Goal: Task Accomplishment & Management: Manage account settings

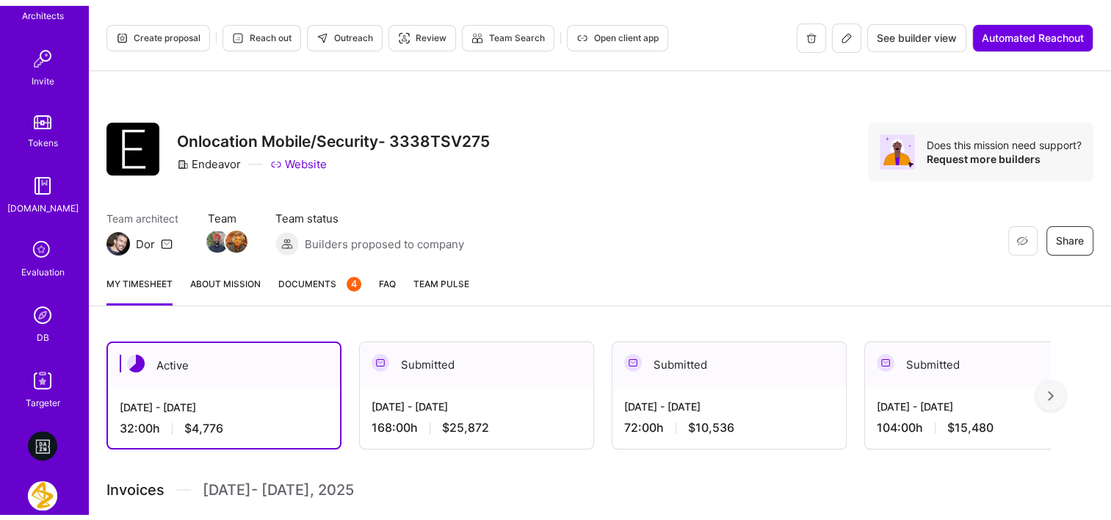
scroll to position [463, 0]
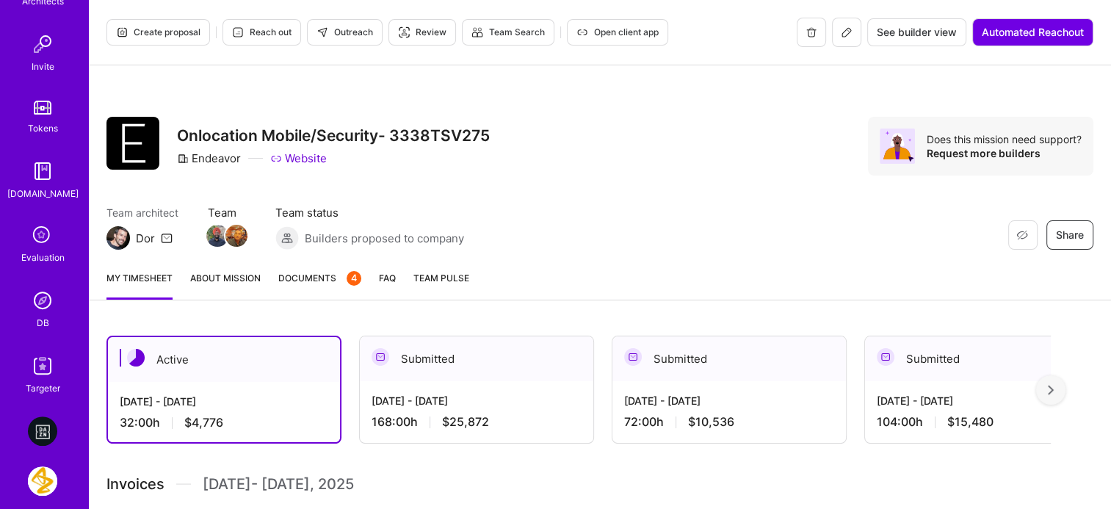
click at [37, 305] on img at bounding box center [42, 300] width 29 height 29
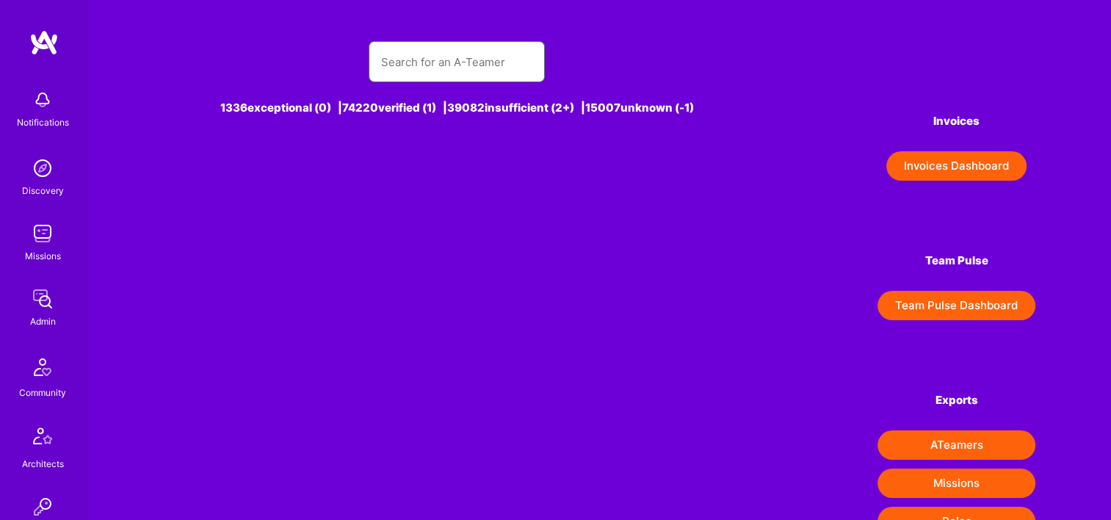
click at [485, 62] on input "text" at bounding box center [456, 61] width 153 height 37
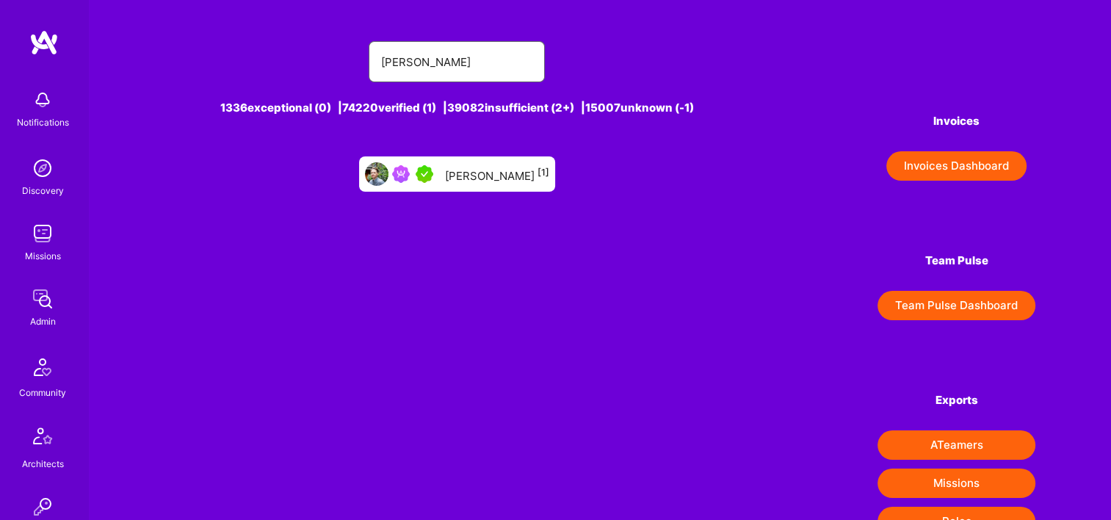
type input "michael mctier"
click at [466, 175] on div "Michael McTiernan [1]" at bounding box center [497, 173] width 104 height 19
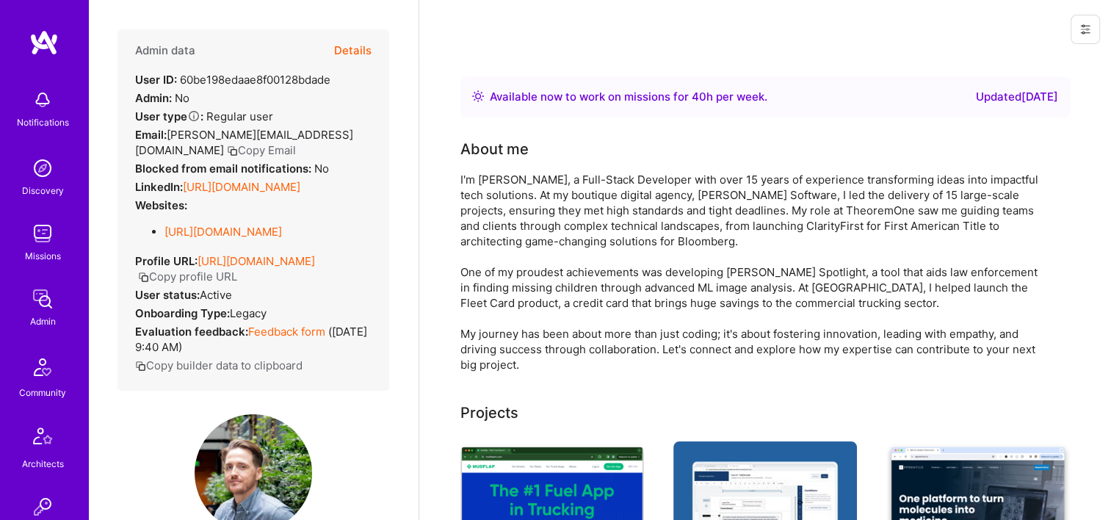
click at [344, 47] on button "Details" at bounding box center [352, 50] width 37 height 43
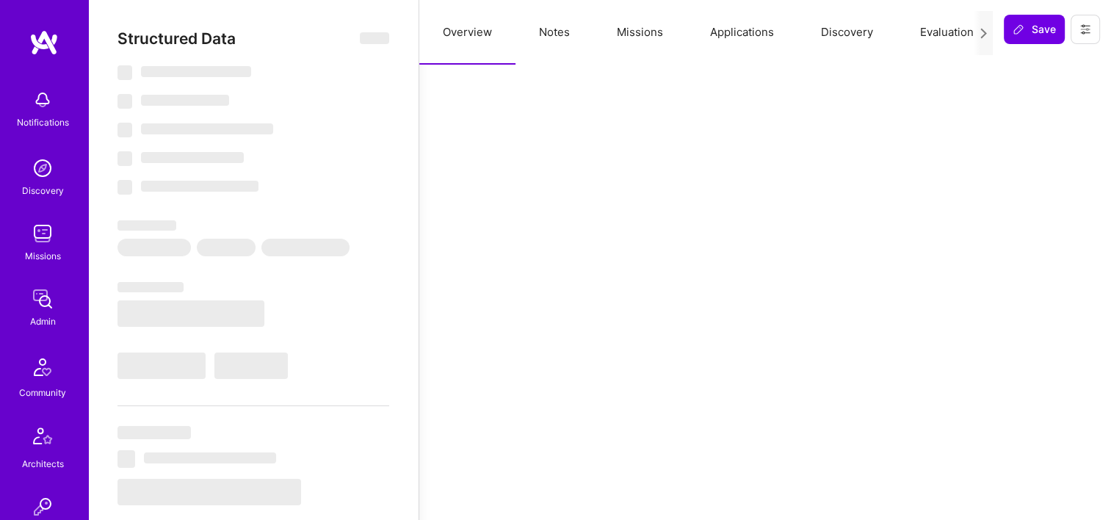
click at [634, 29] on button "Missions" at bounding box center [639, 32] width 93 height 65
select select "Right Now"
select select "5"
select select "7"
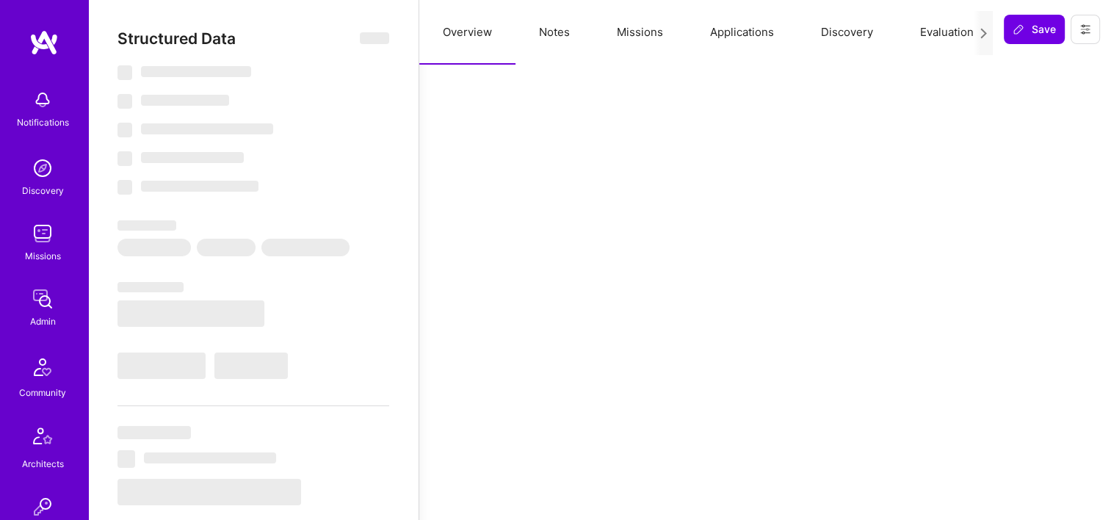
select select "7"
select select "US"
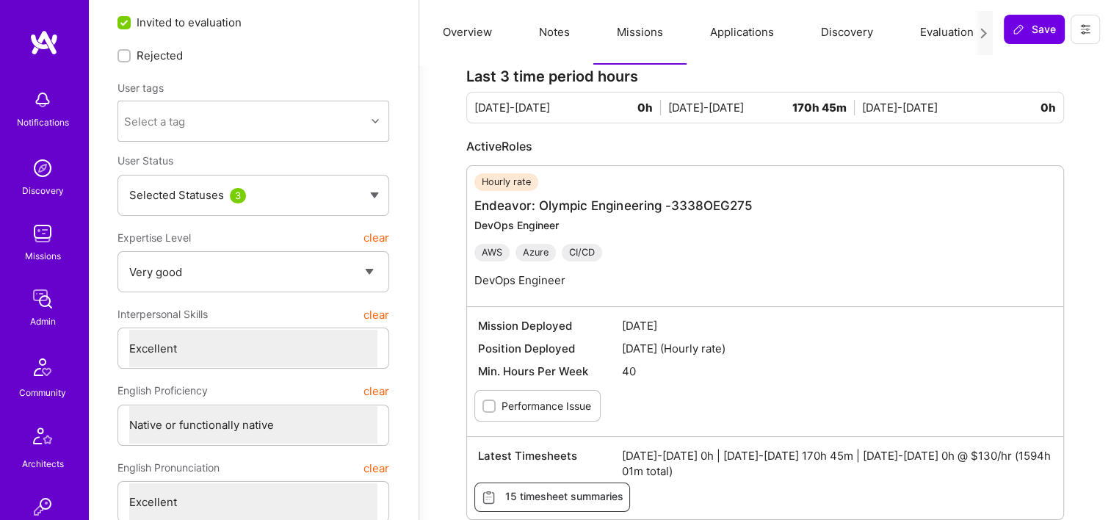
scroll to position [163, 0]
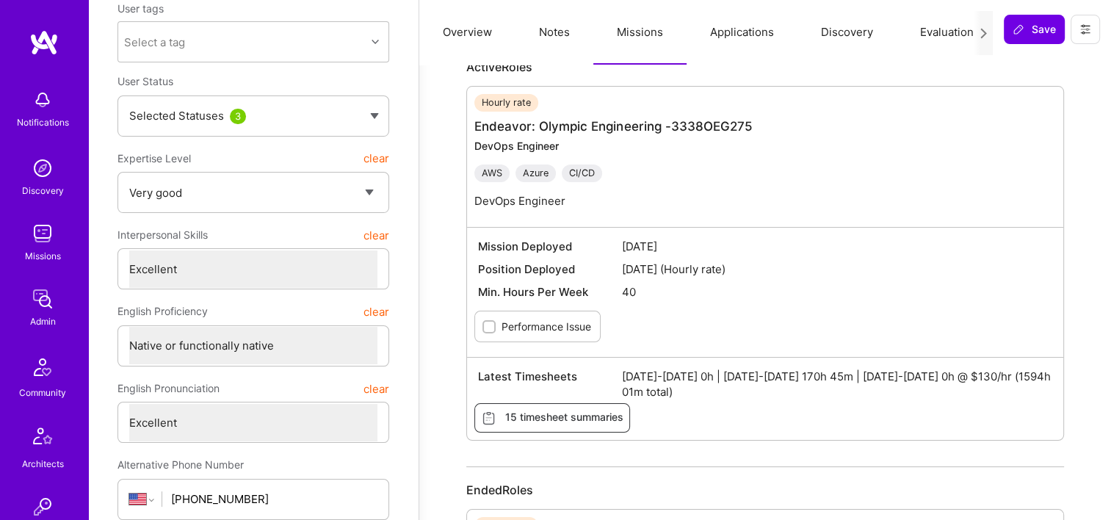
click at [39, 305] on img at bounding box center [42, 298] width 29 height 29
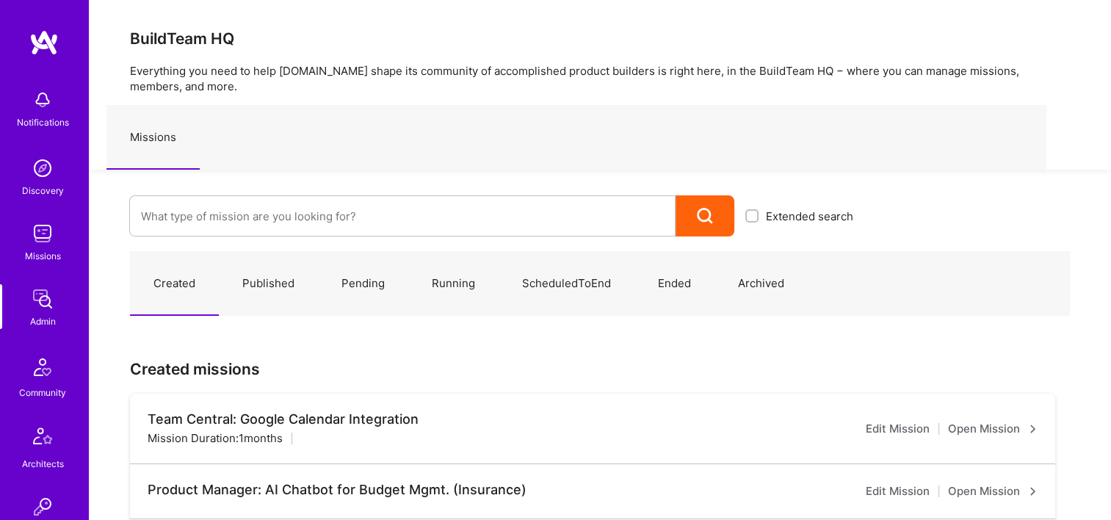
click at [256, 188] on div "Extended search" at bounding box center [476, 203] width 775 height 67
click at [241, 205] on input at bounding box center [402, 216] width 523 height 37
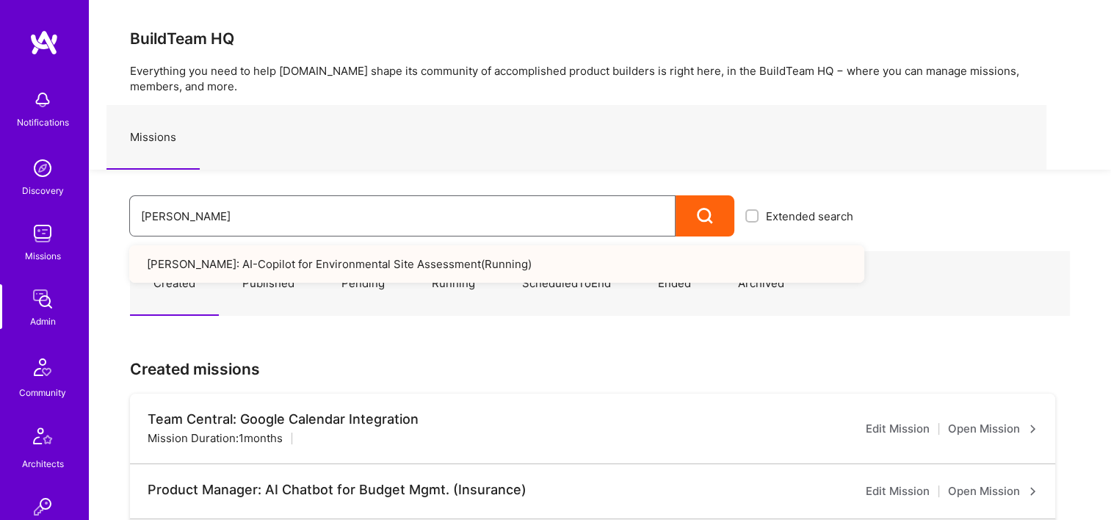
type input "langan"
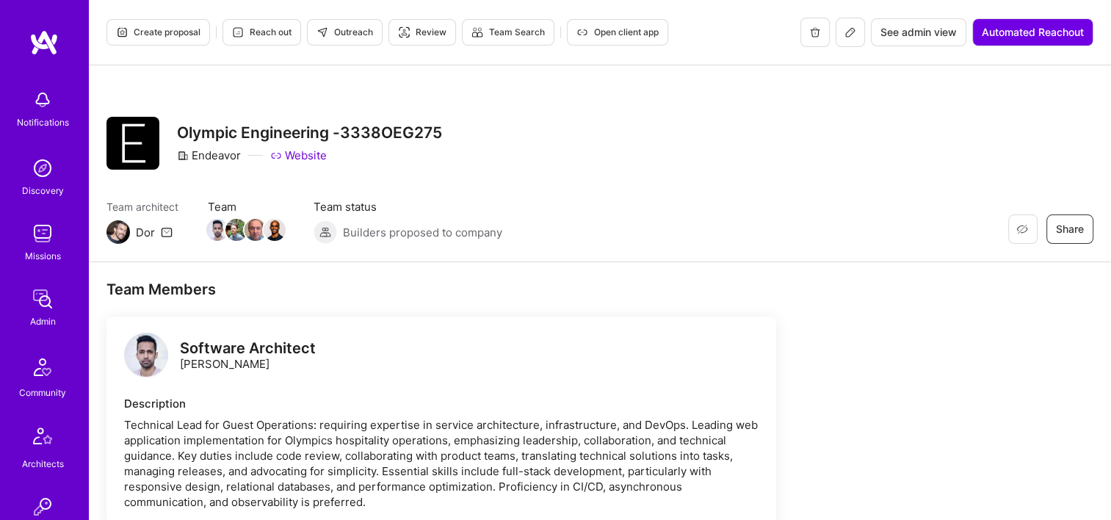
click at [902, 21] on button "See admin view" at bounding box center [918, 32] width 95 height 28
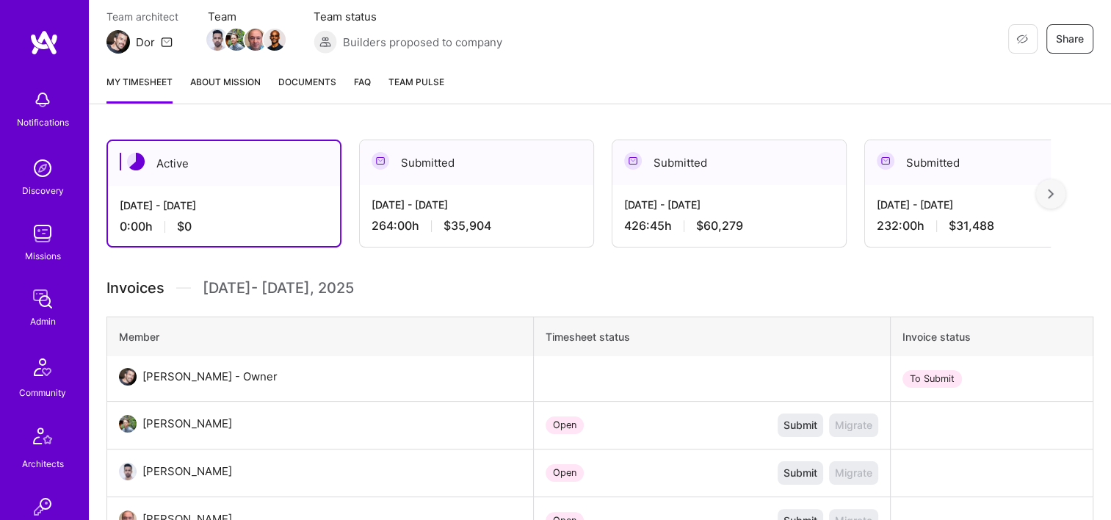
scroll to position [338, 0]
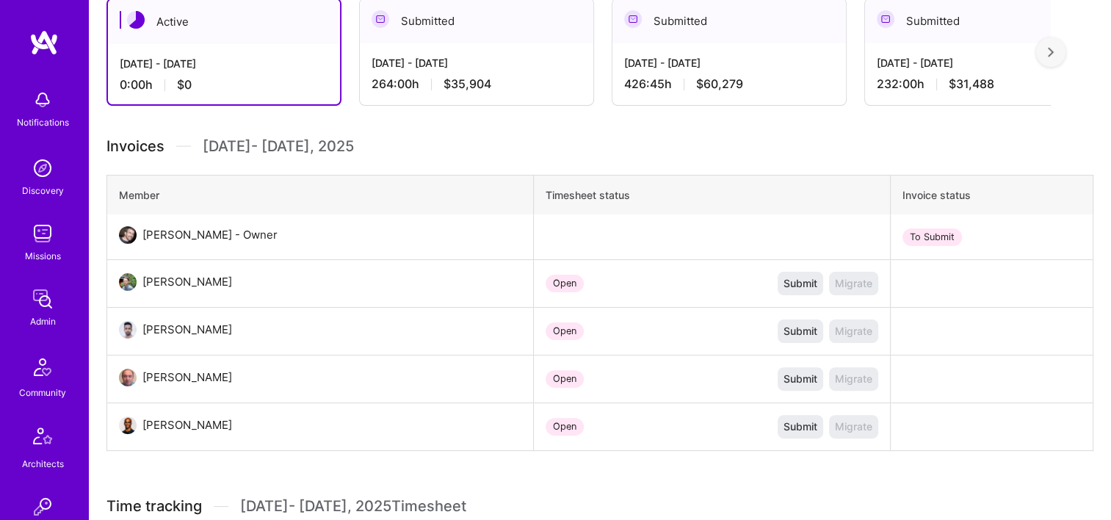
click at [494, 82] on div "264:00 h $35,904" at bounding box center [477, 83] width 210 height 15
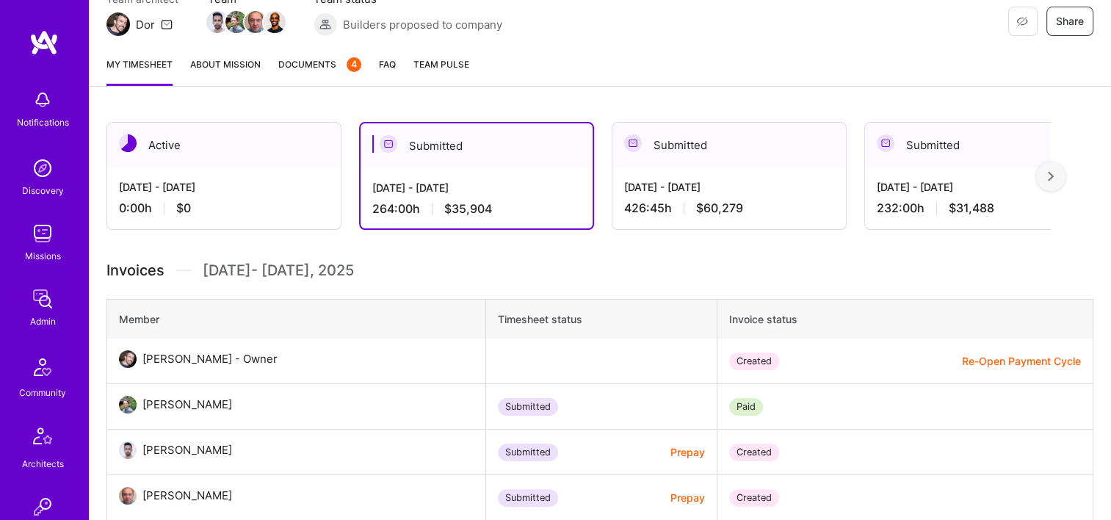
scroll to position [210, 0]
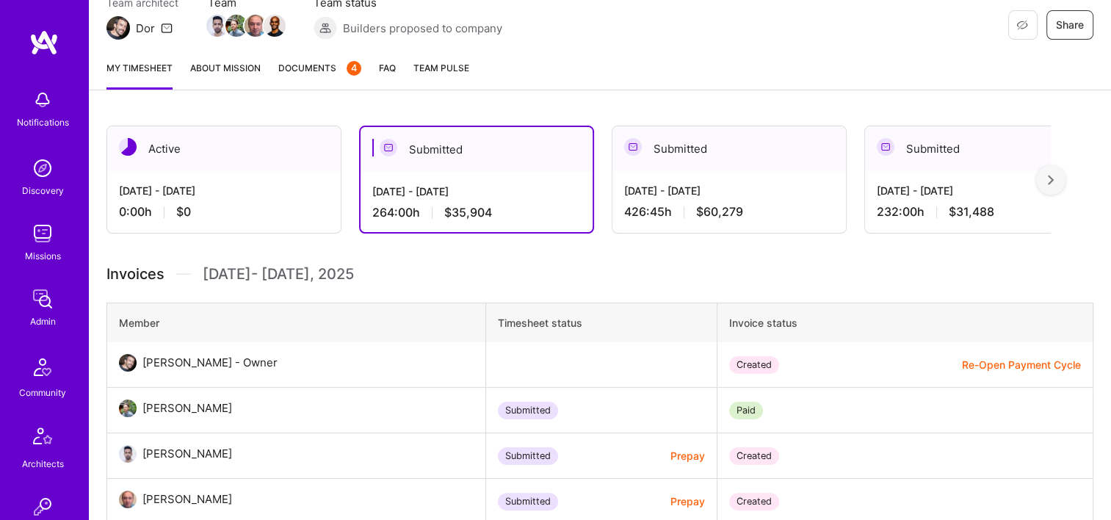
click at [1009, 364] on button "Re-Open Payment Cycle" at bounding box center [1021, 364] width 119 height 15
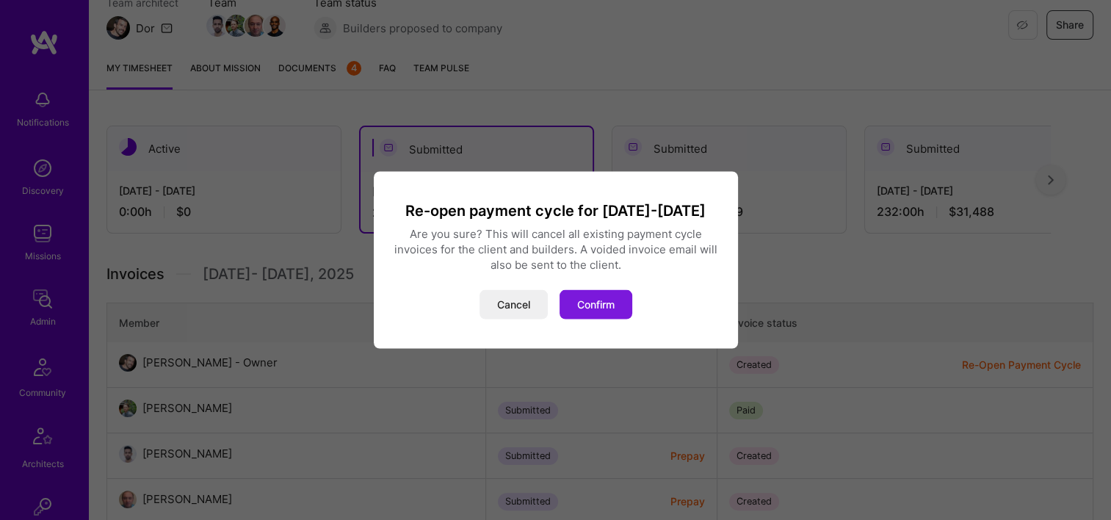
click at [602, 308] on button "Confirm" at bounding box center [595, 304] width 73 height 29
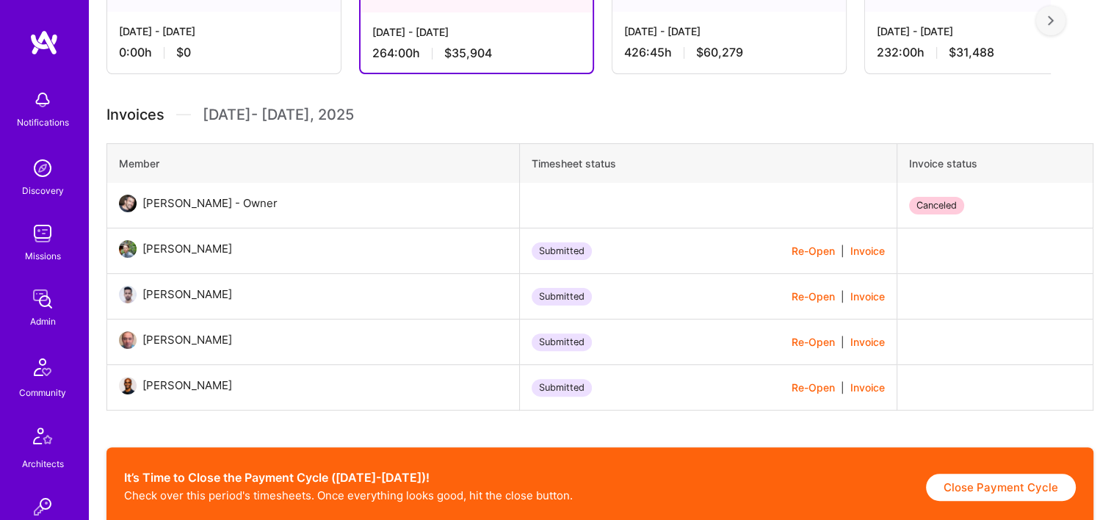
scroll to position [370, 0]
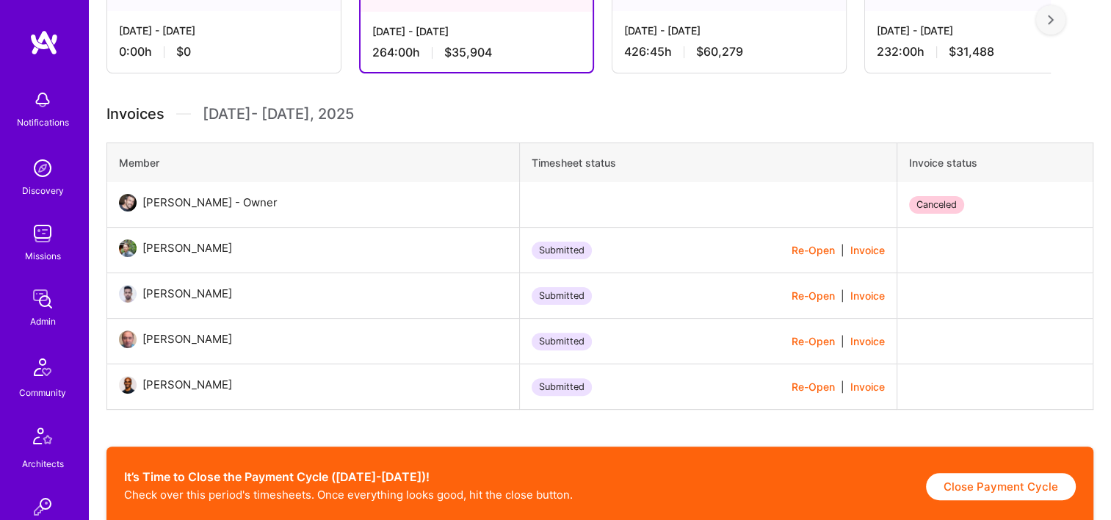
click at [791, 253] on button "Re-Open" at bounding box center [812, 249] width 43 height 15
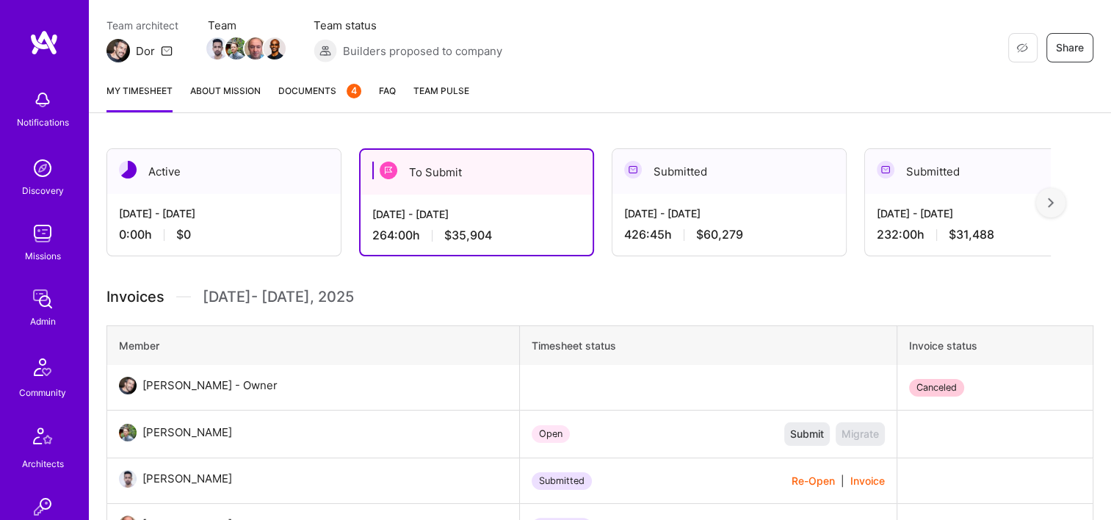
scroll to position [217, 0]
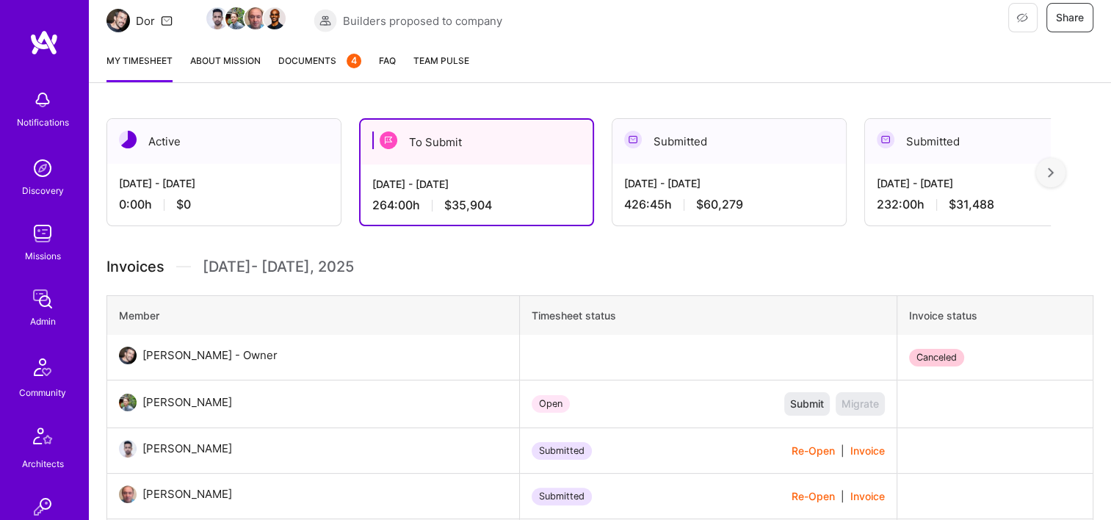
click at [325, 59] on span "Documents 4" at bounding box center [319, 60] width 83 height 15
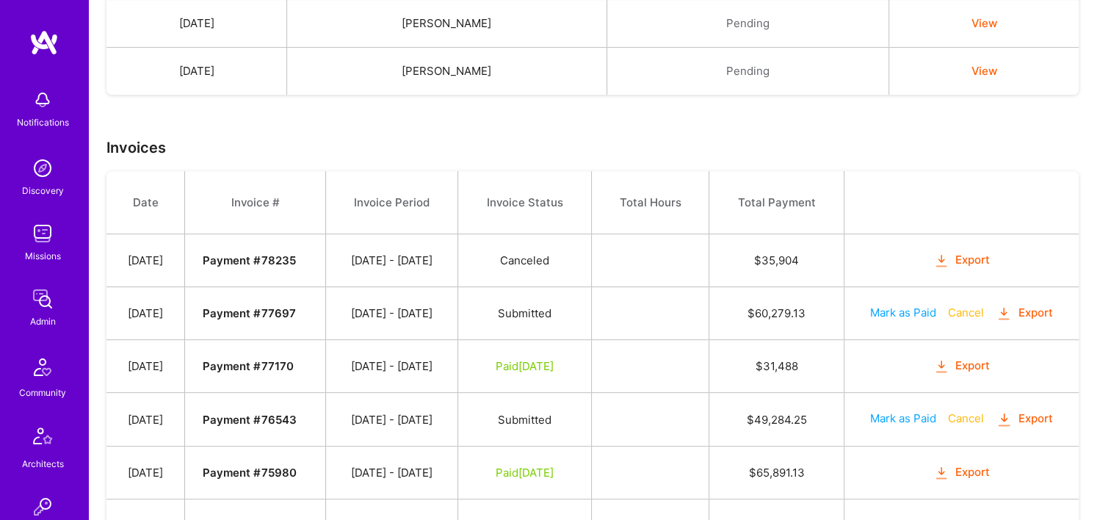
scroll to position [526, 0]
click at [981, 255] on button "Export" at bounding box center [961, 259] width 57 height 17
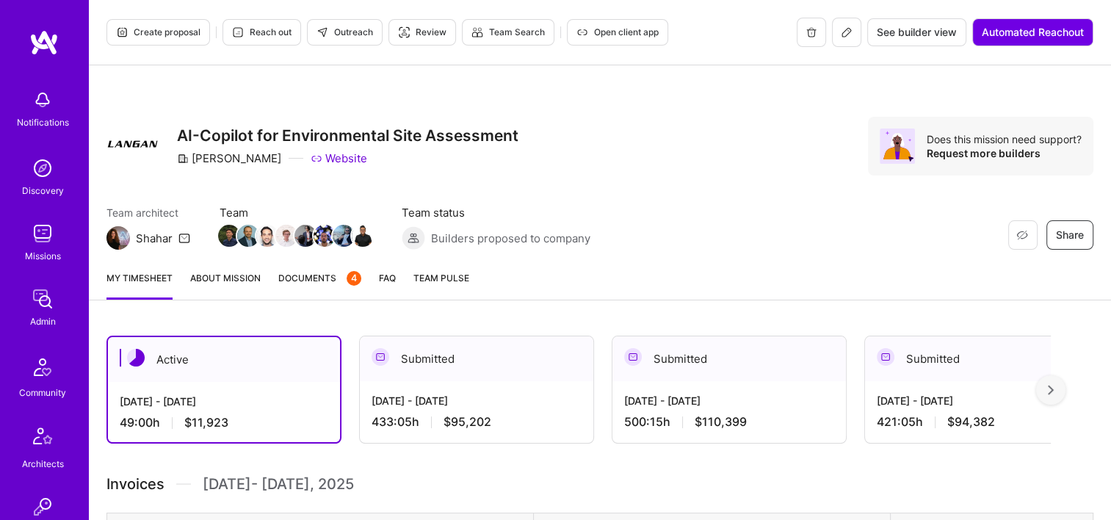
click at [485, 380] on div "Submitted" at bounding box center [476, 358] width 233 height 45
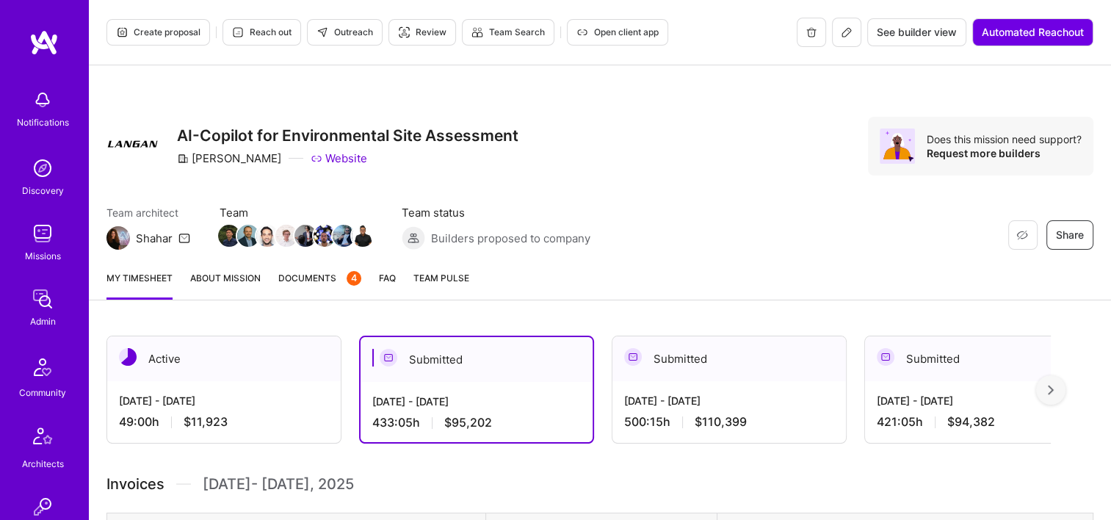
scroll to position [153, 0]
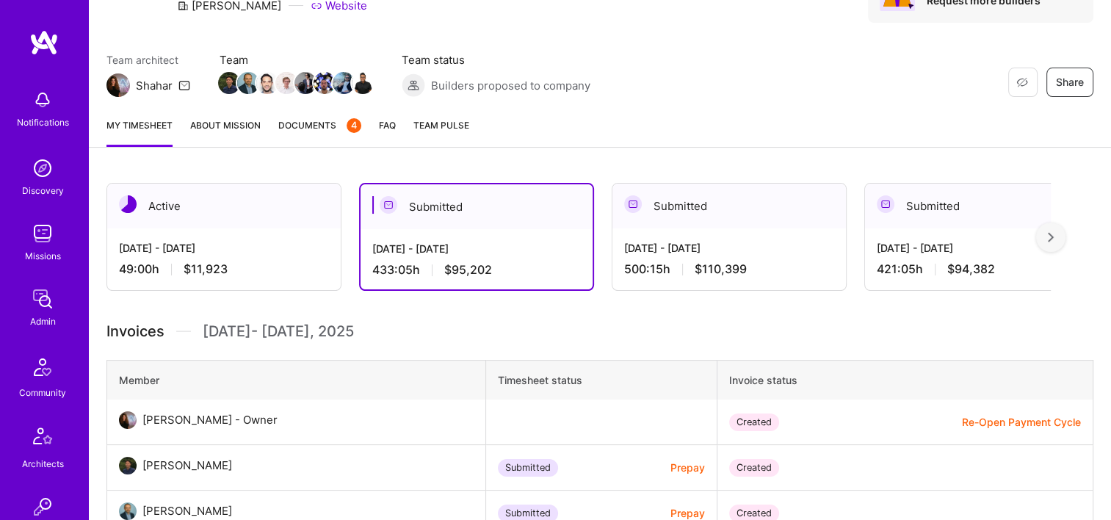
click at [987, 420] on button "Re-Open Payment Cycle" at bounding box center [1021, 421] width 119 height 15
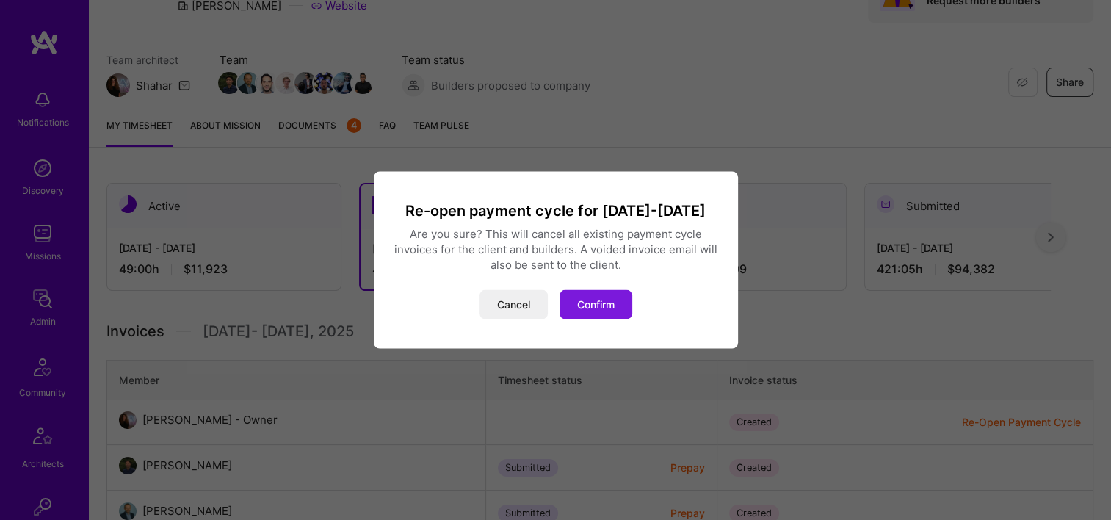
click at [608, 304] on button "Confirm" at bounding box center [595, 304] width 73 height 29
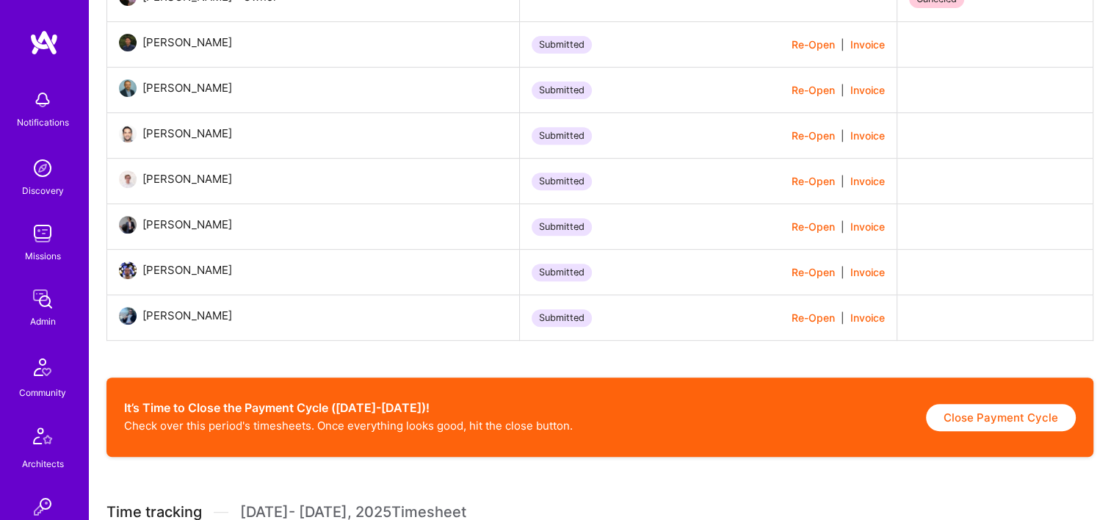
scroll to position [579, 0]
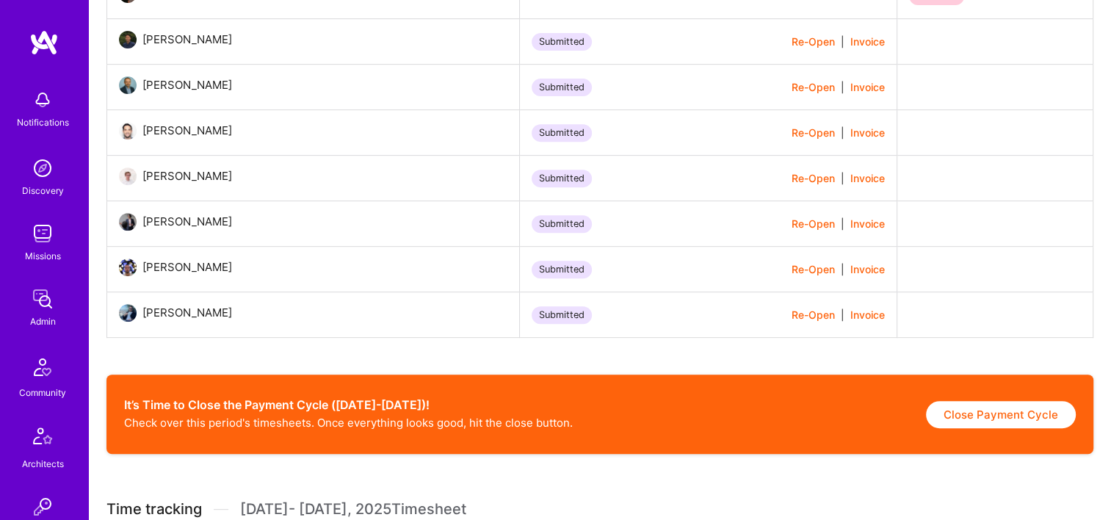
click at [958, 427] on button "Close Payment Cycle" at bounding box center [1001, 414] width 150 height 27
select select "68c89a8948350caf9e087710"
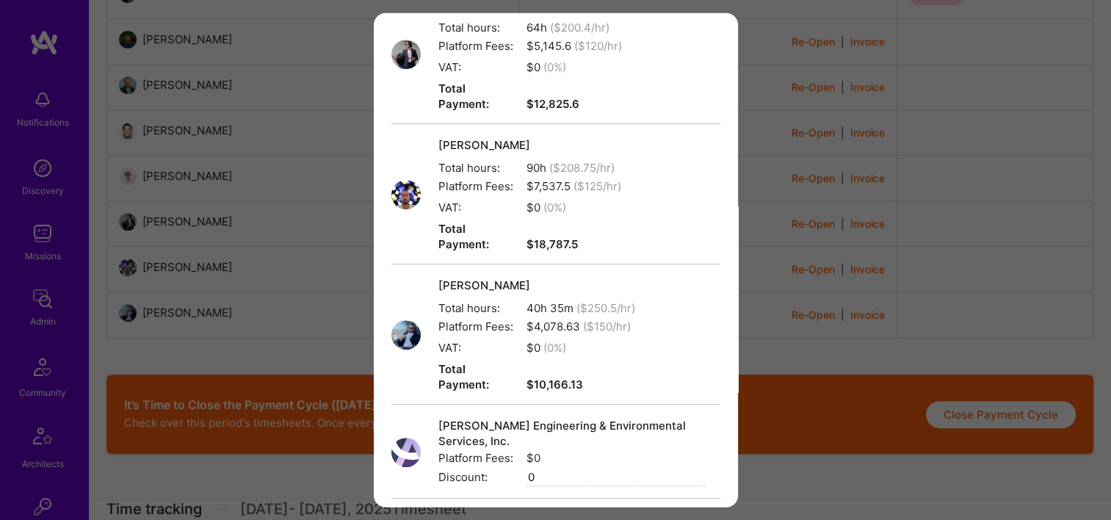
scroll to position [811, 0]
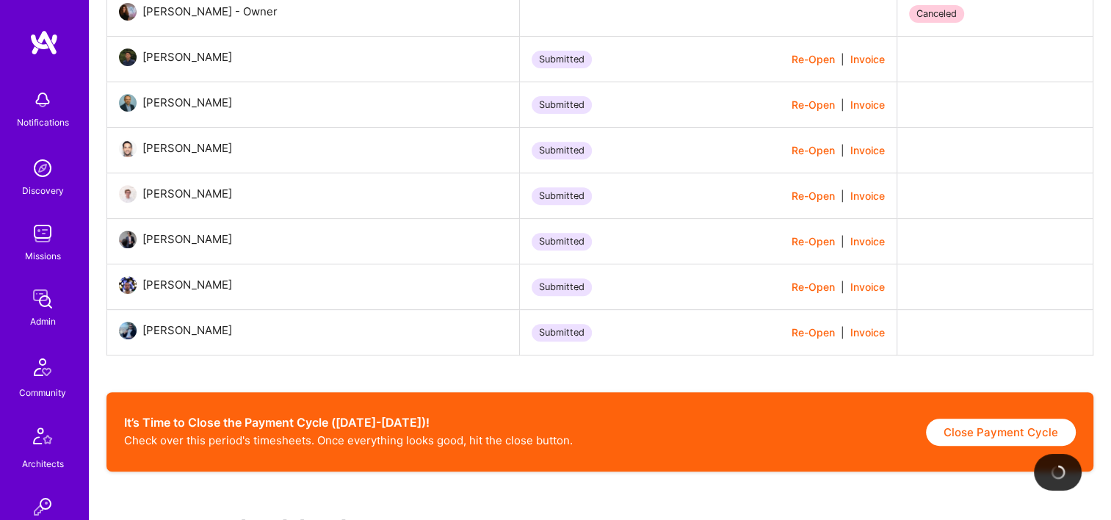
scroll to position [563, 0]
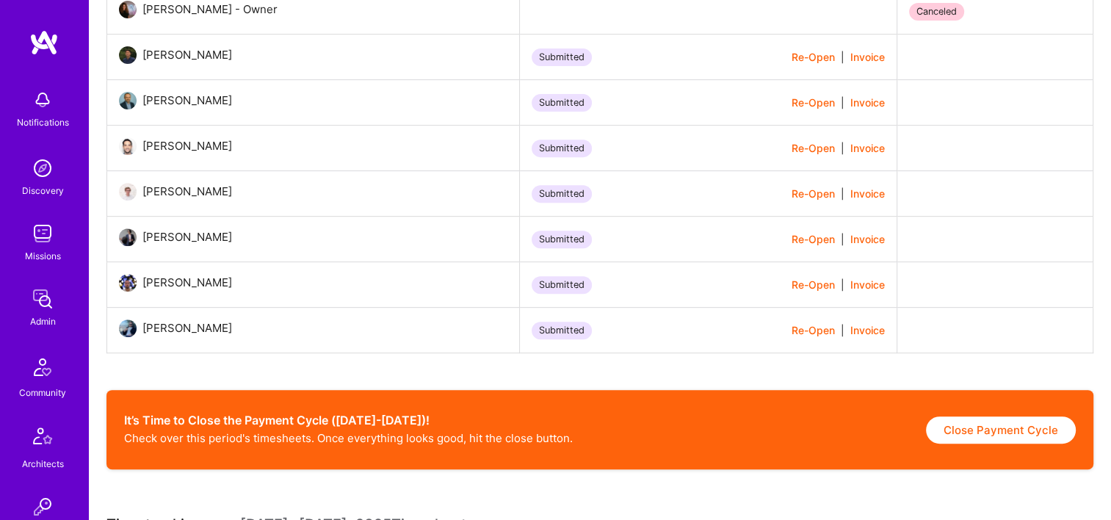
drag, startPoint x: 1070, startPoint y: 432, endPoint x: 1124, endPoint y: 557, distance: 136.8
click at [984, 423] on button "Close Payment Cycle" at bounding box center [1001, 429] width 150 height 27
select select "68c89a8948350caf9e087710"
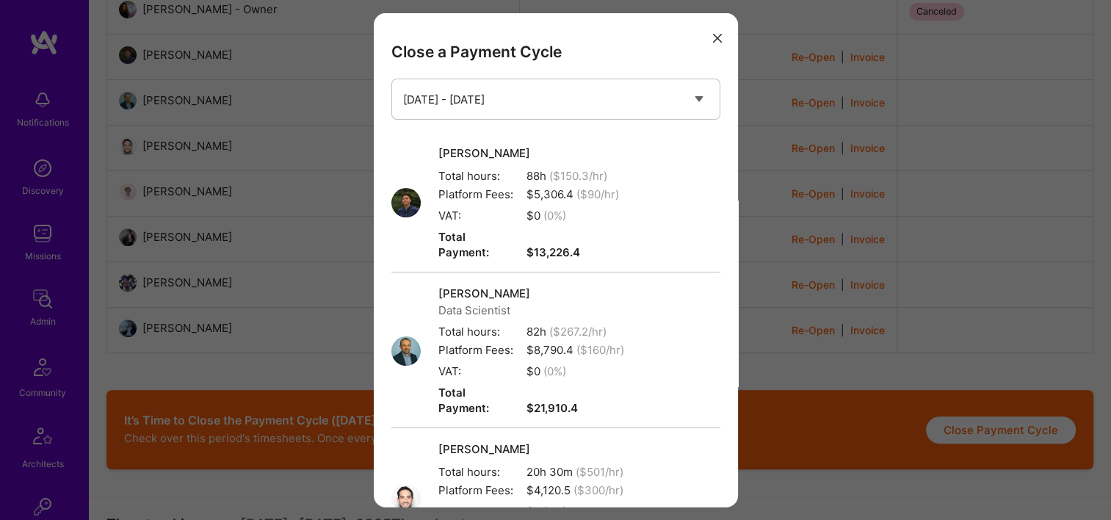
scroll to position [811, 0]
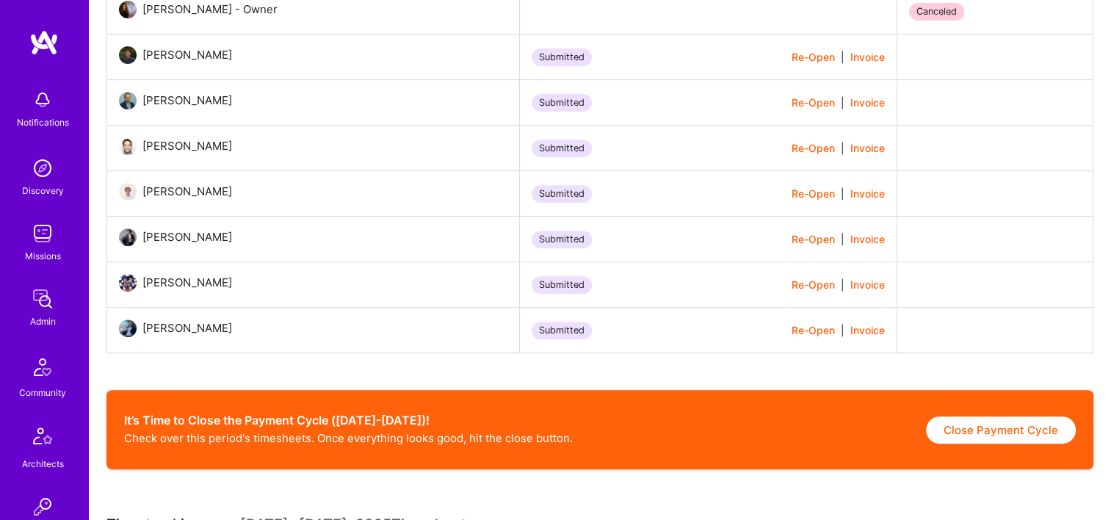
click at [951, 426] on button "Close Payment Cycle" at bounding box center [1001, 429] width 150 height 27
select select "68c89a8948350caf9e087710"
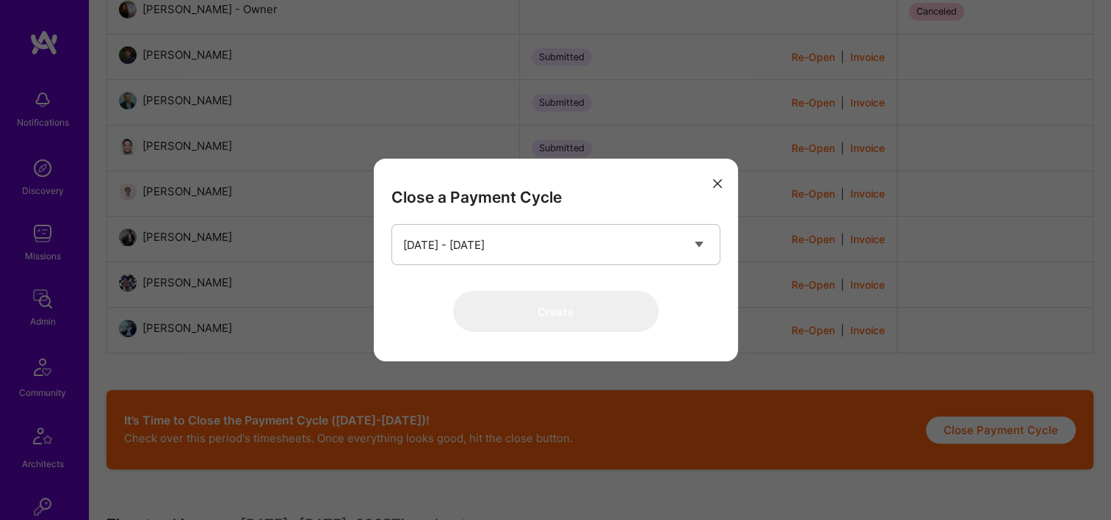
click at [713, 185] on icon "modal" at bounding box center [717, 183] width 9 height 9
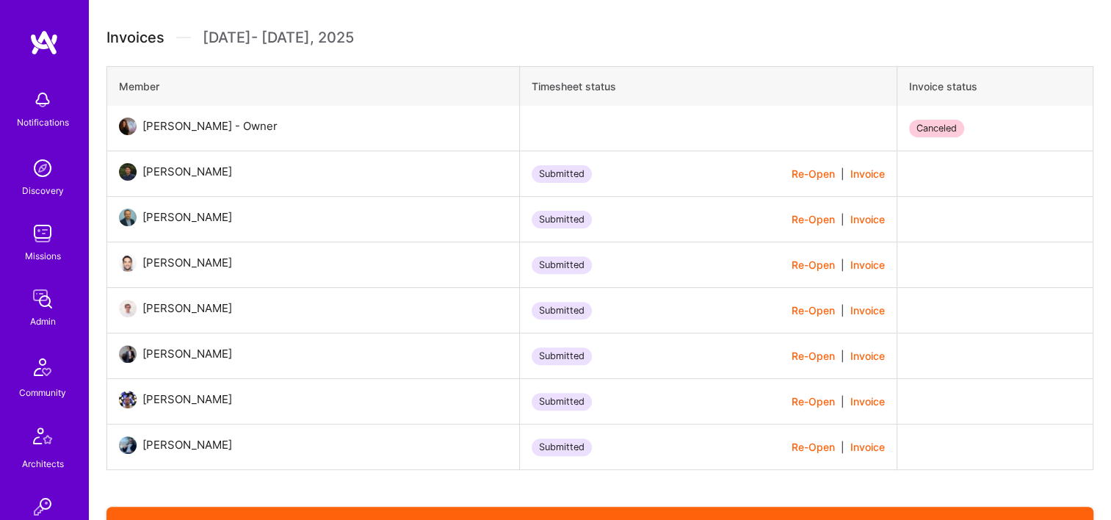
scroll to position [443, 0]
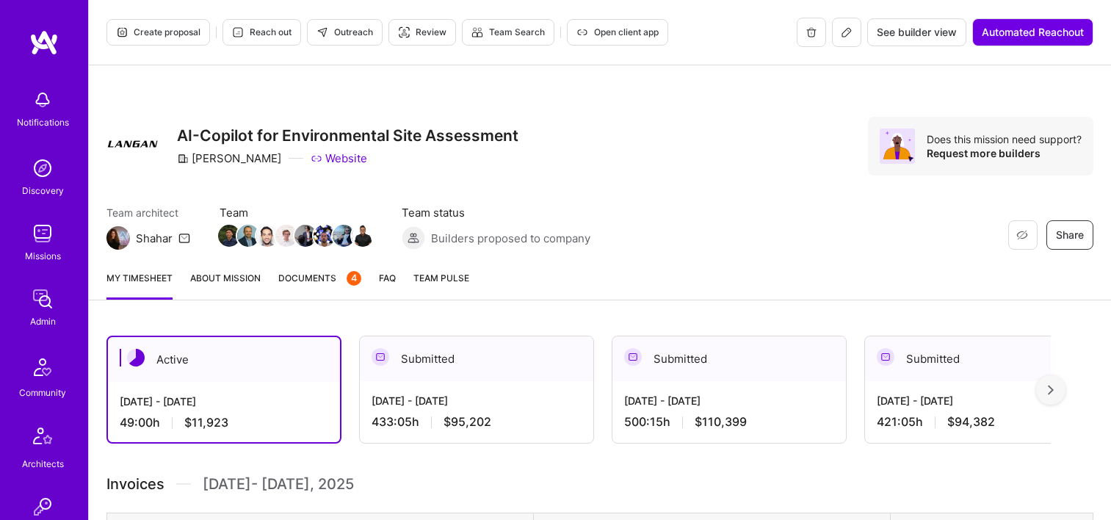
scroll to position [298, 0]
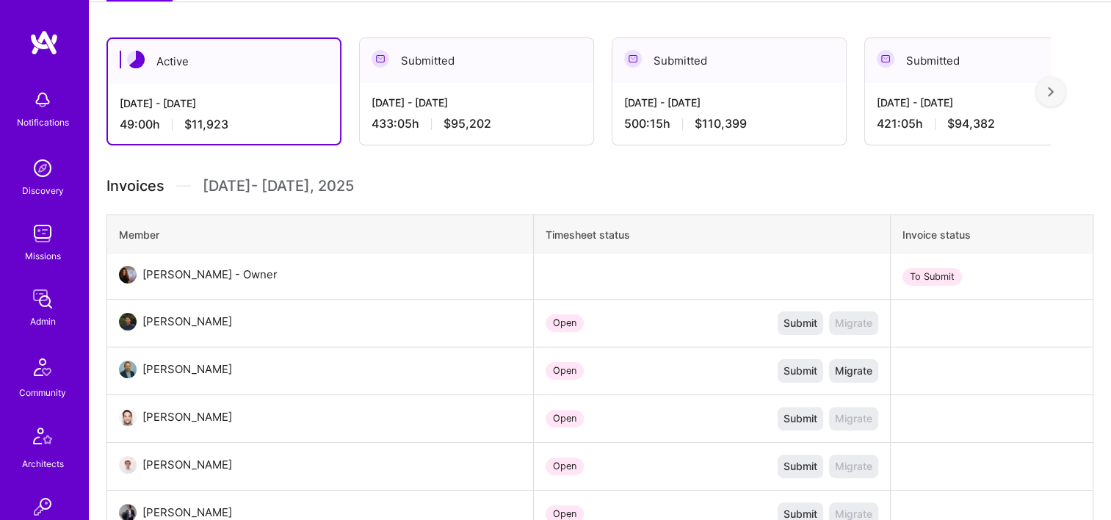
click at [540, 89] on div "Sep 16 - Sep 30, 2025 433:05 h $95,202" at bounding box center [476, 113] width 233 height 60
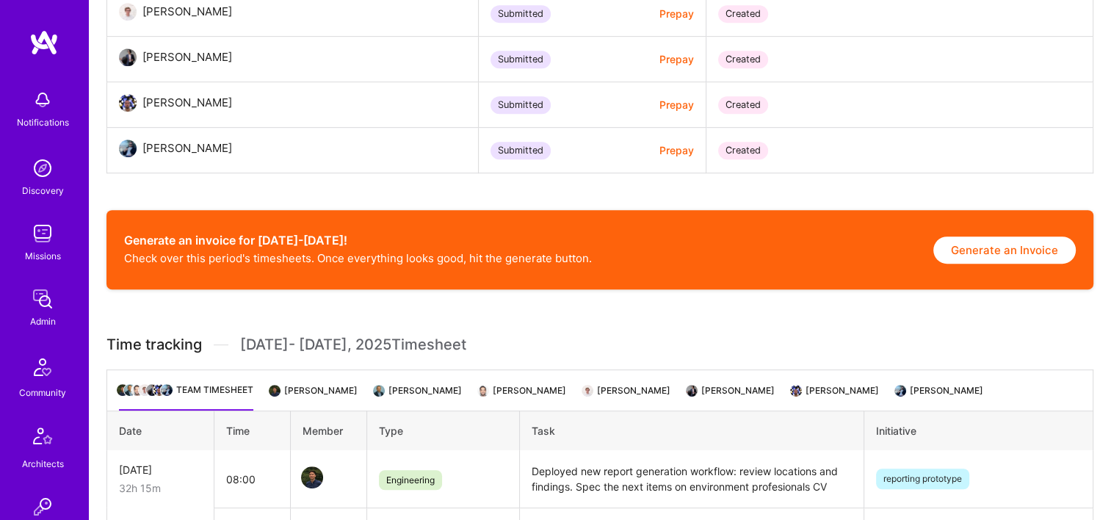
scroll to position [875, 0]
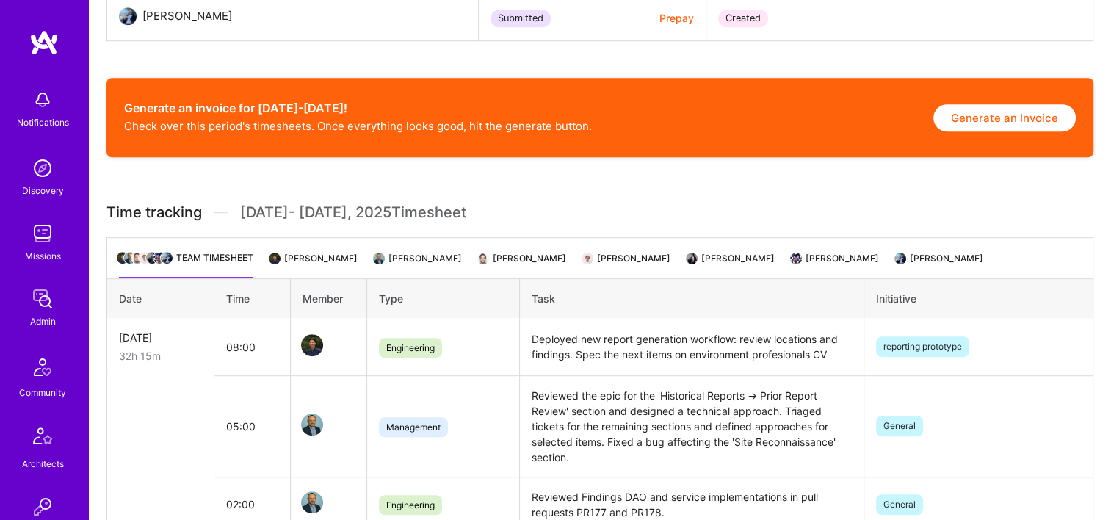
click at [1029, 118] on button "Generate an Invoice" at bounding box center [1004, 117] width 142 height 27
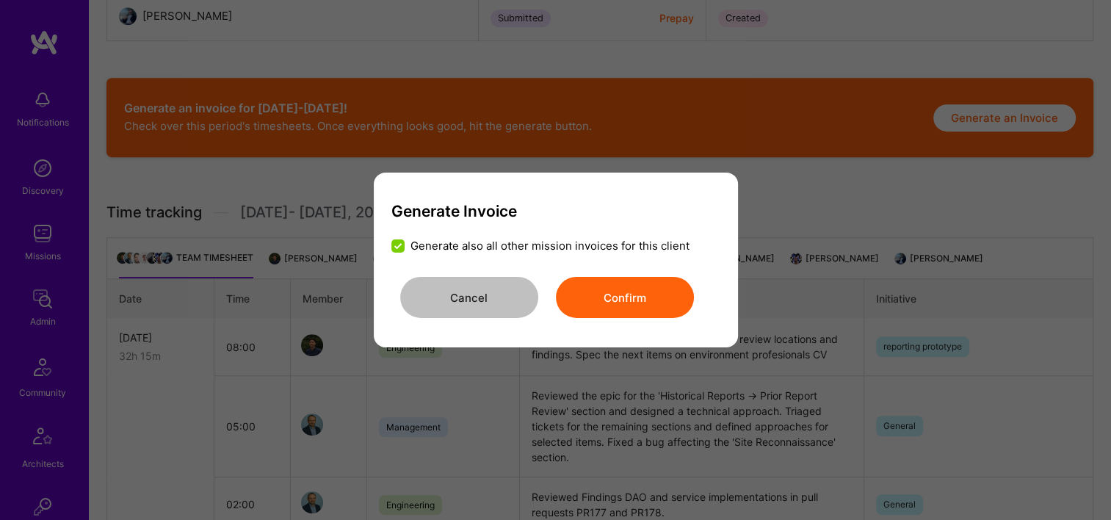
click at [628, 296] on button "Confirm" at bounding box center [625, 297] width 138 height 41
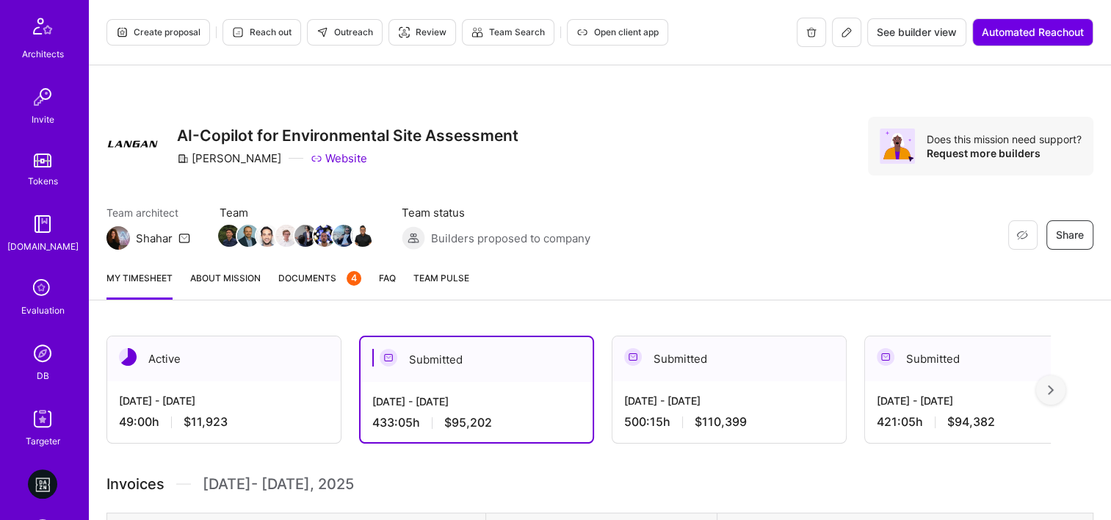
scroll to position [496, 0]
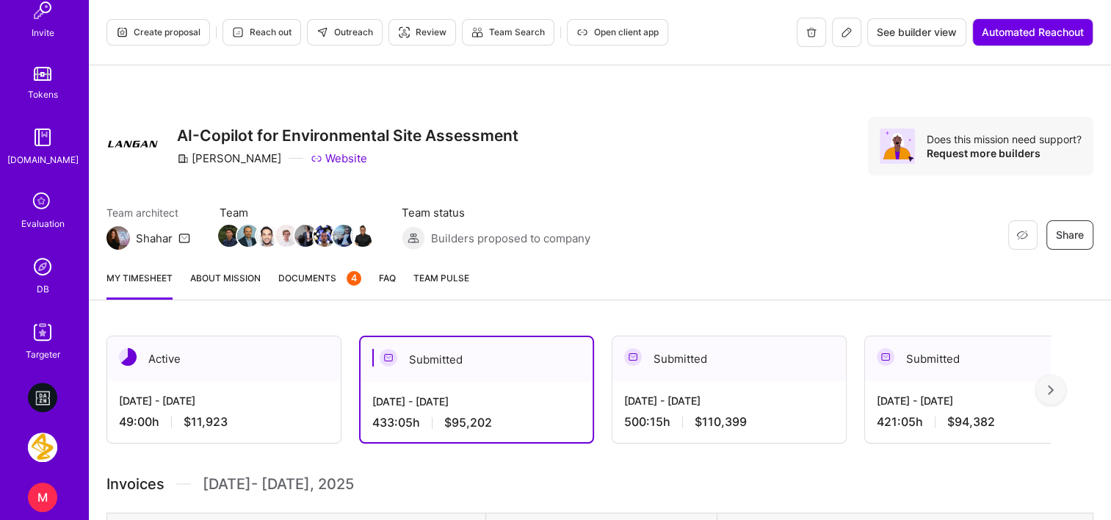
click at [38, 282] on div "DB" at bounding box center [43, 288] width 12 height 15
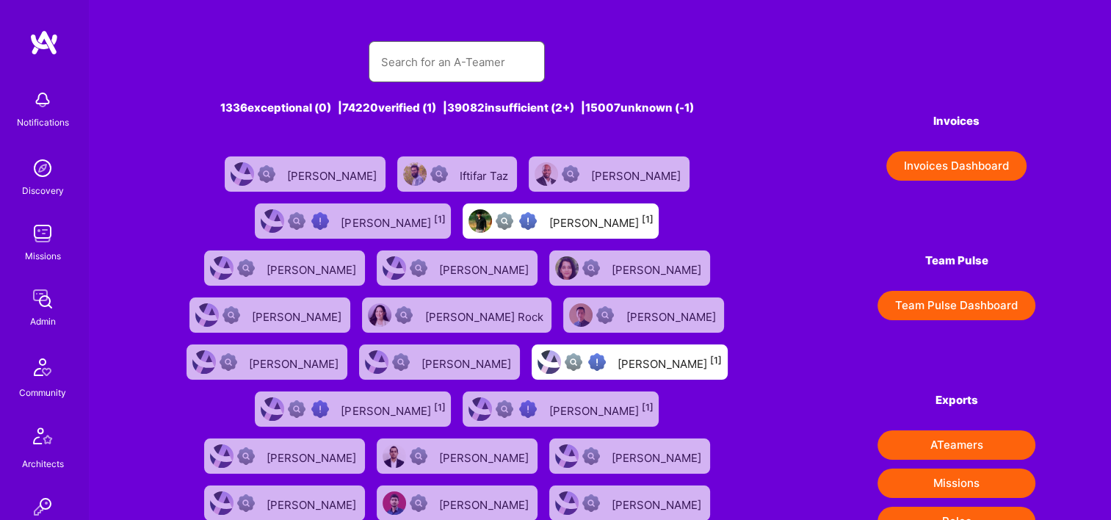
paste input "[PERSON_NAME]"
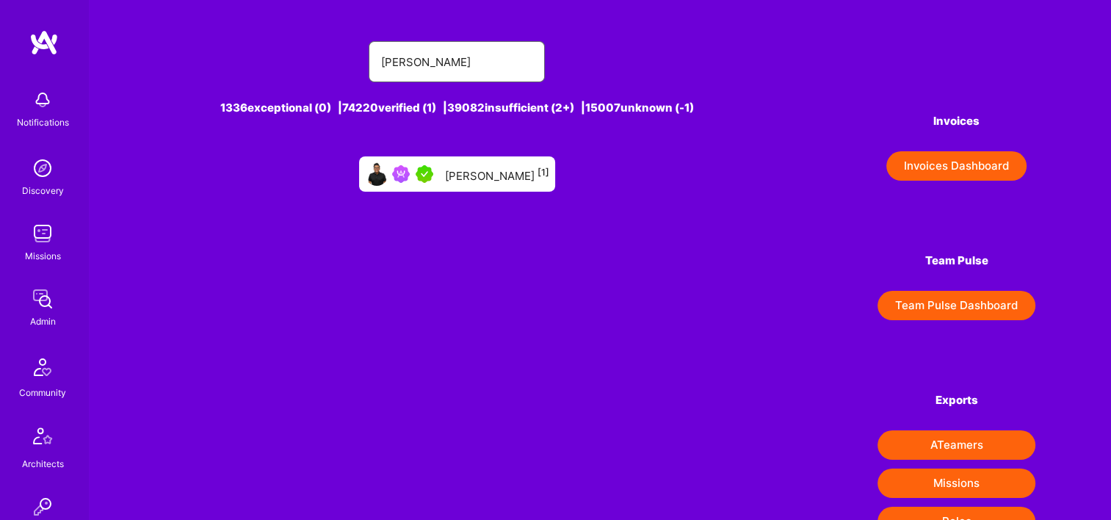
type input "[PERSON_NAME]"
click at [477, 179] on div "Randy Ramnansingh [1]" at bounding box center [497, 173] width 104 height 19
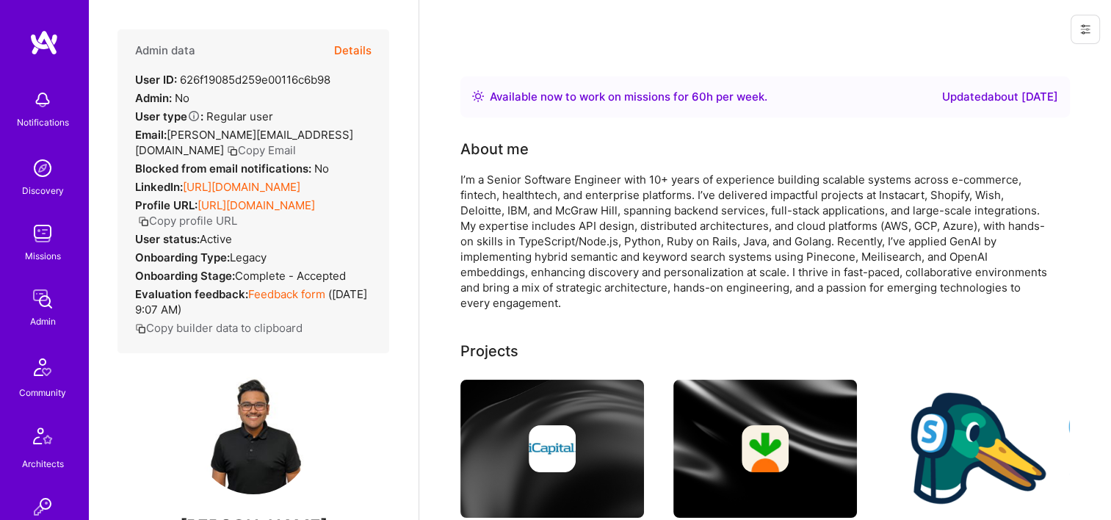
click at [354, 55] on button "Details" at bounding box center [352, 50] width 37 height 43
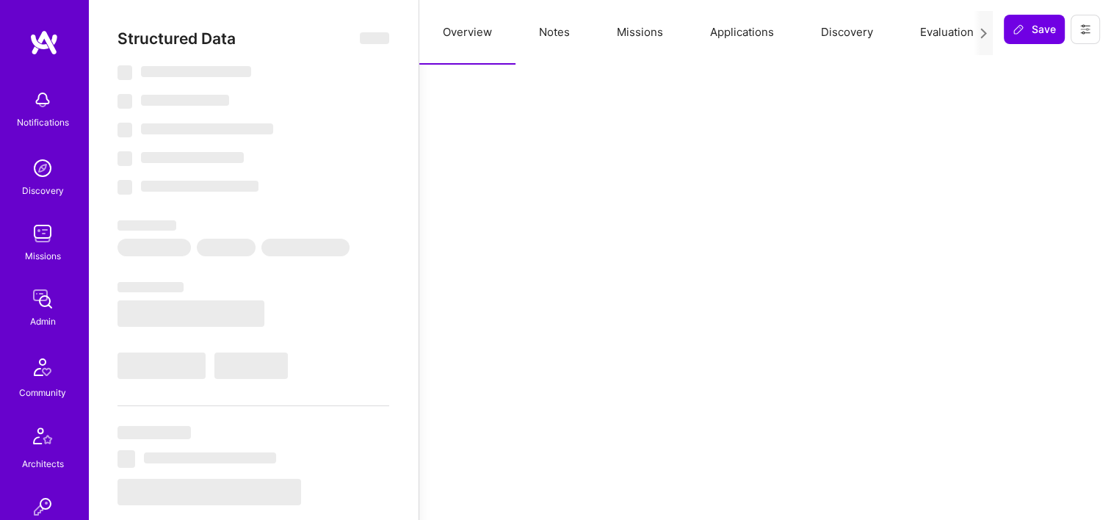
click at [649, 28] on button "Missions" at bounding box center [639, 32] width 93 height 65
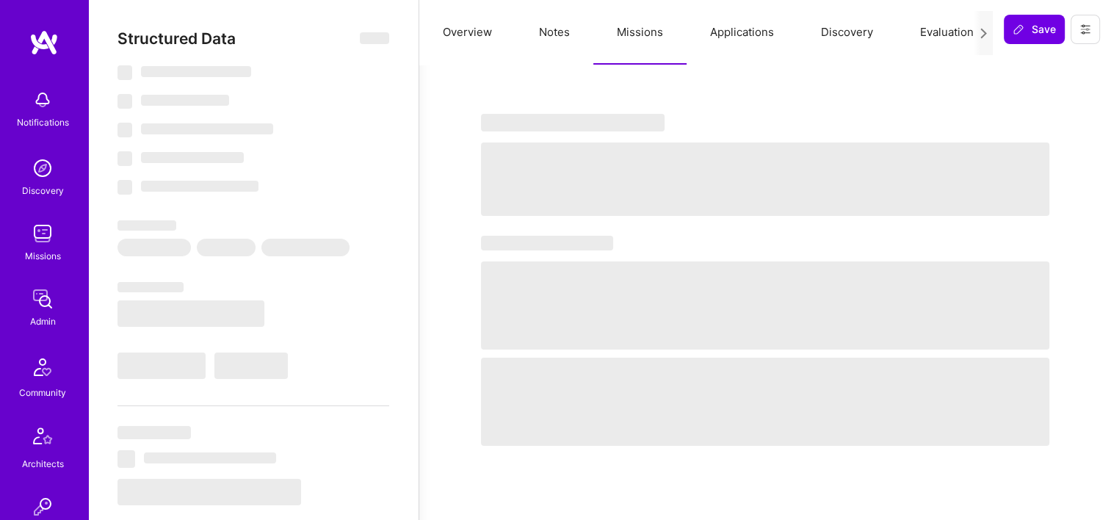
select select "Right Now"
select select "5"
select select "7"
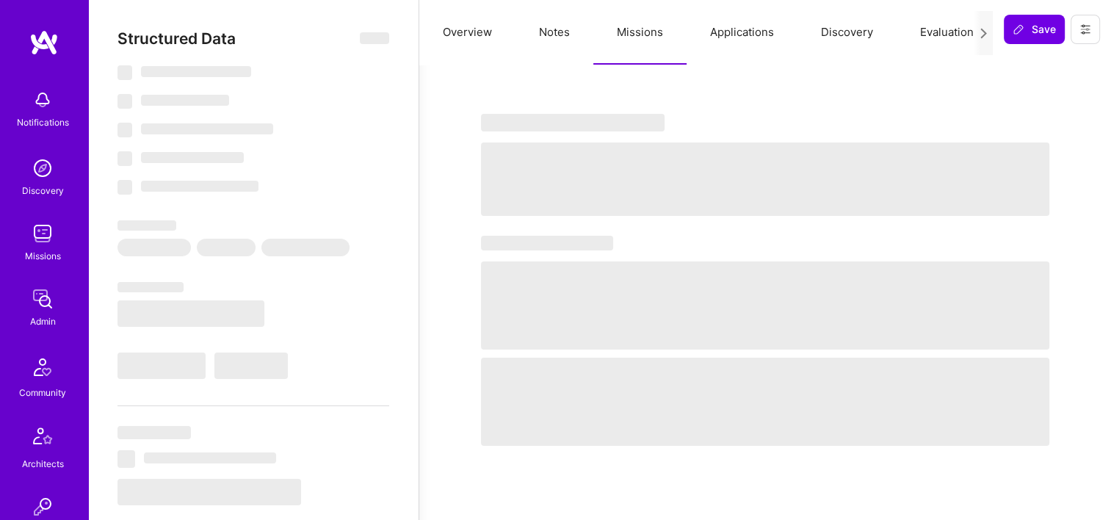
select select "CA"
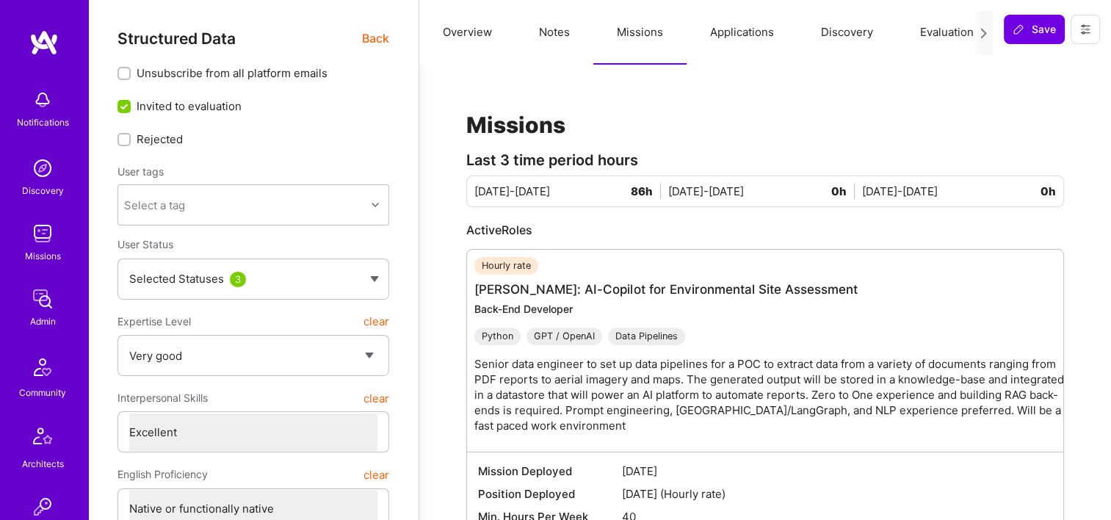
click at [369, 30] on span "Back" at bounding box center [375, 38] width 27 height 18
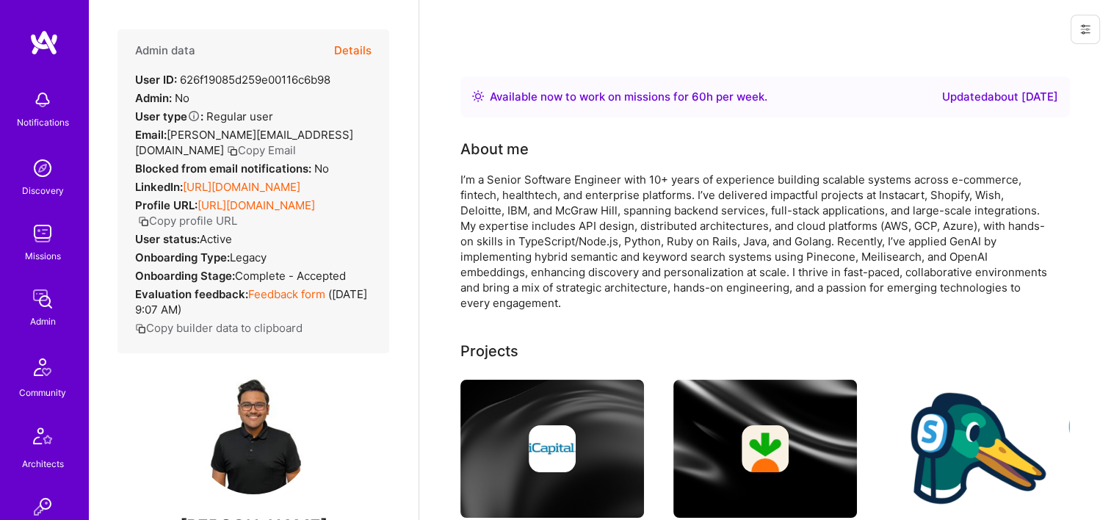
scroll to position [213, 0]
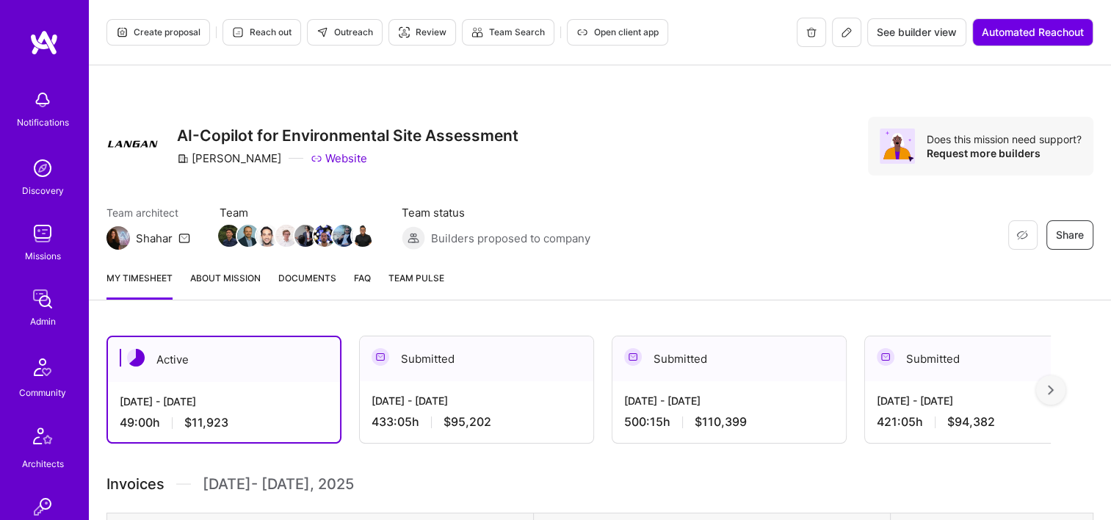
click at [531, 367] on div "Submitted" at bounding box center [476, 358] width 233 height 45
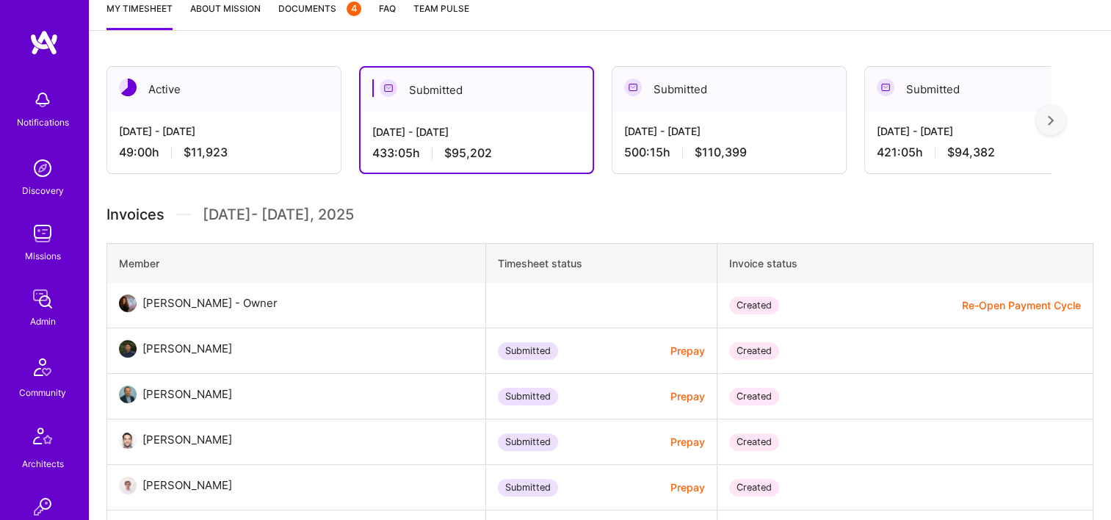
scroll to position [260, 0]
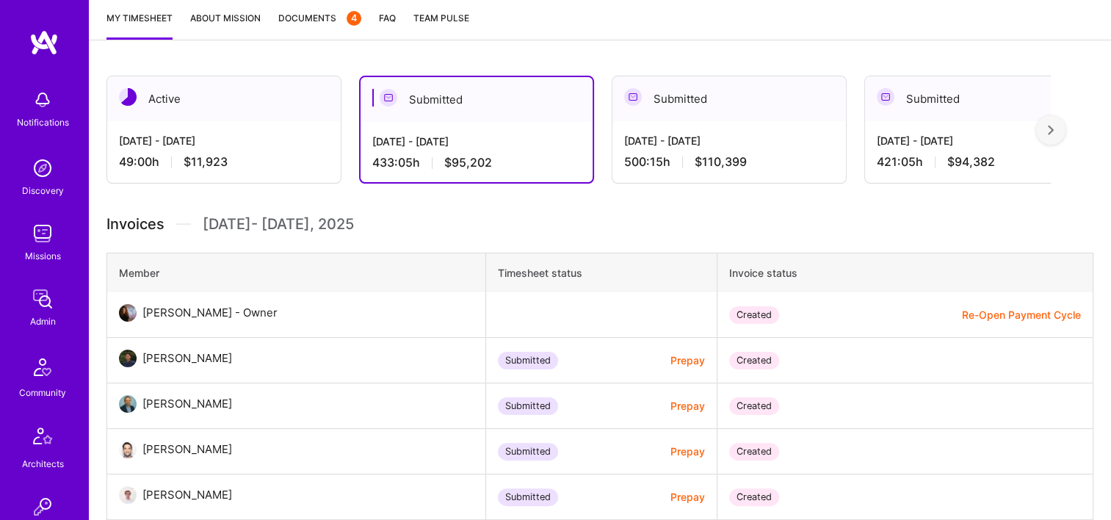
click at [732, 129] on div "[DATE] - [DATE] 500:15 h $110,399" at bounding box center [728, 151] width 233 height 60
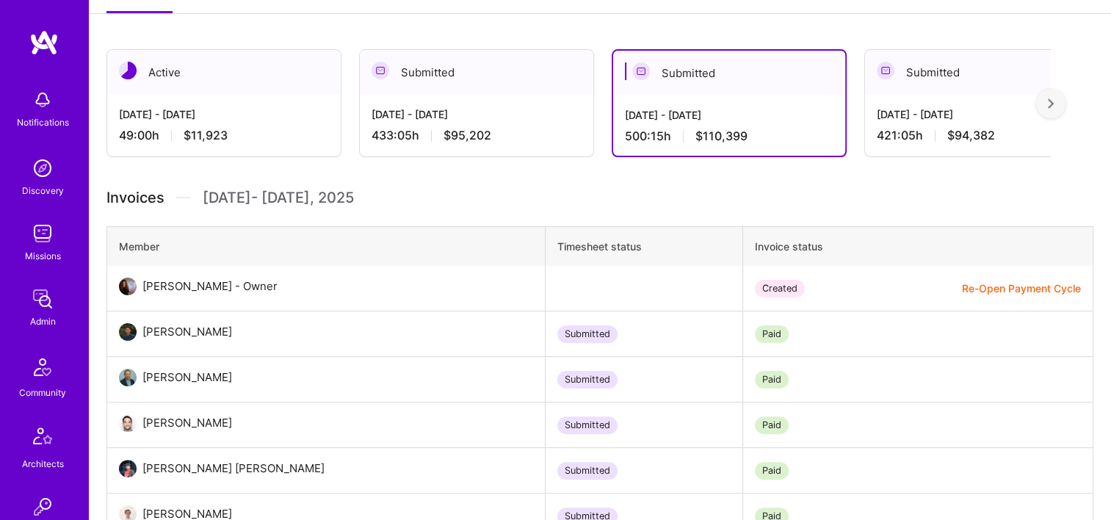
scroll to position [267, 0]
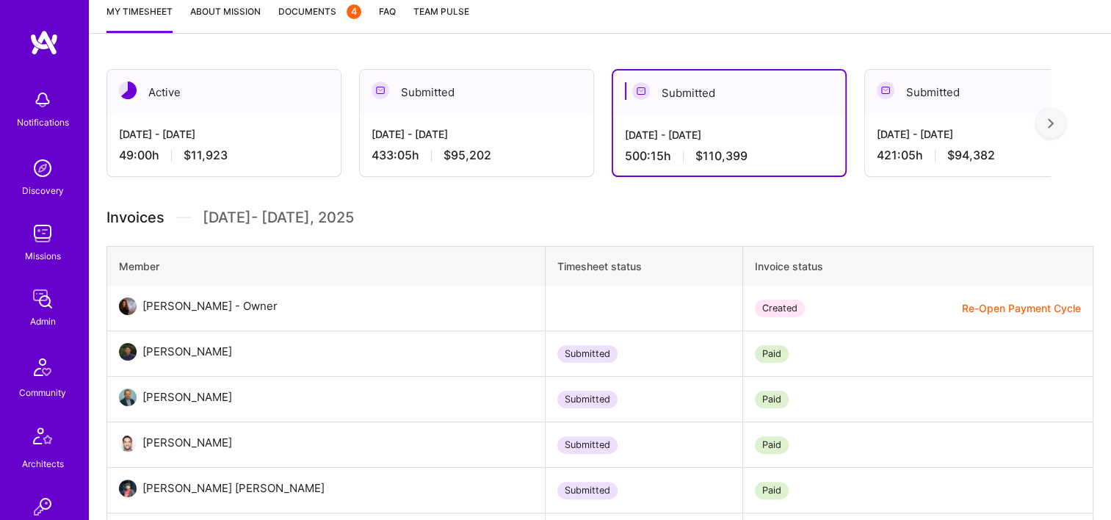
click at [510, 136] on div "[DATE] - [DATE]" at bounding box center [477, 133] width 210 height 15
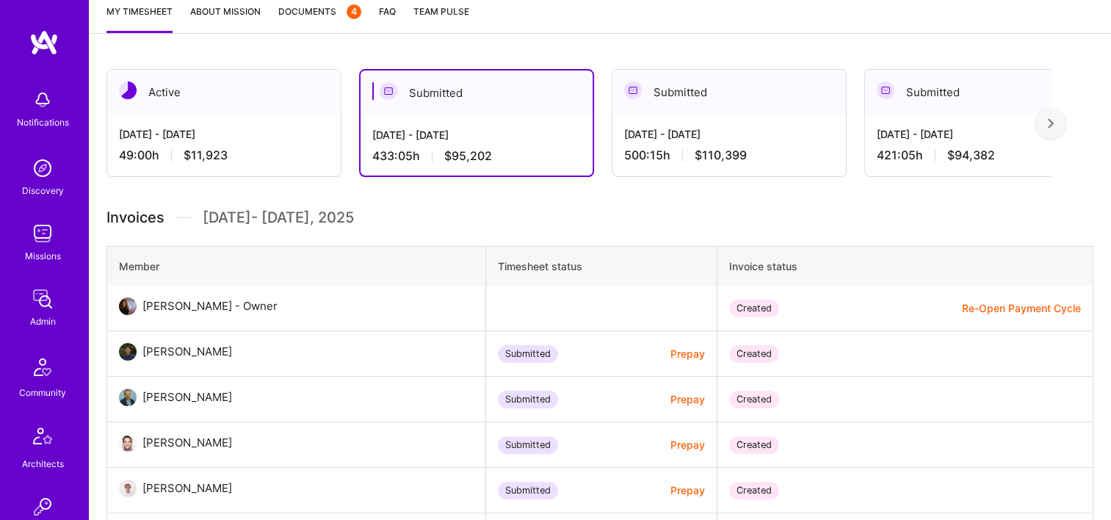
scroll to position [331, 0]
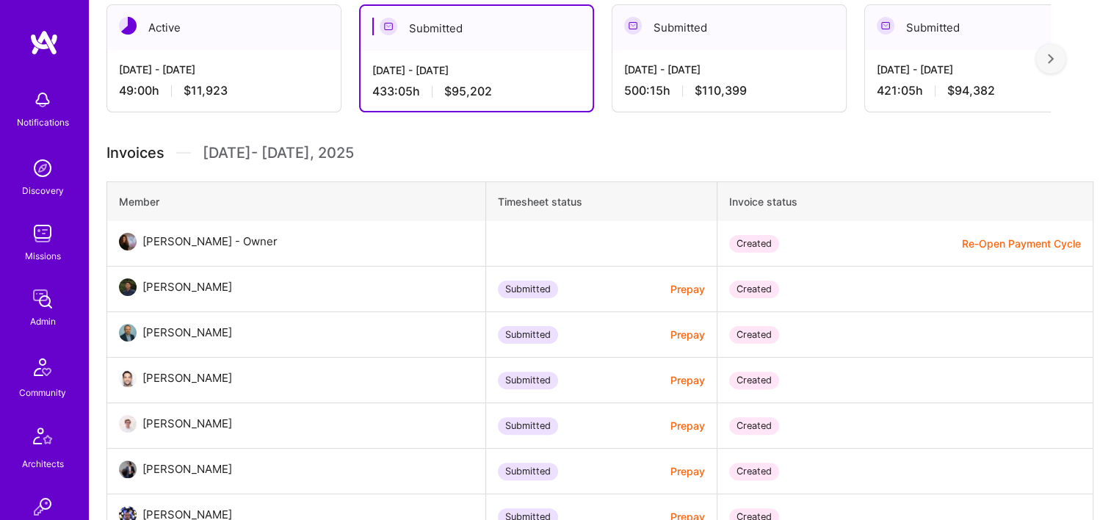
click at [554, 162] on div "Invoices [DATE] - [DATE]" at bounding box center [599, 153] width 987 height 22
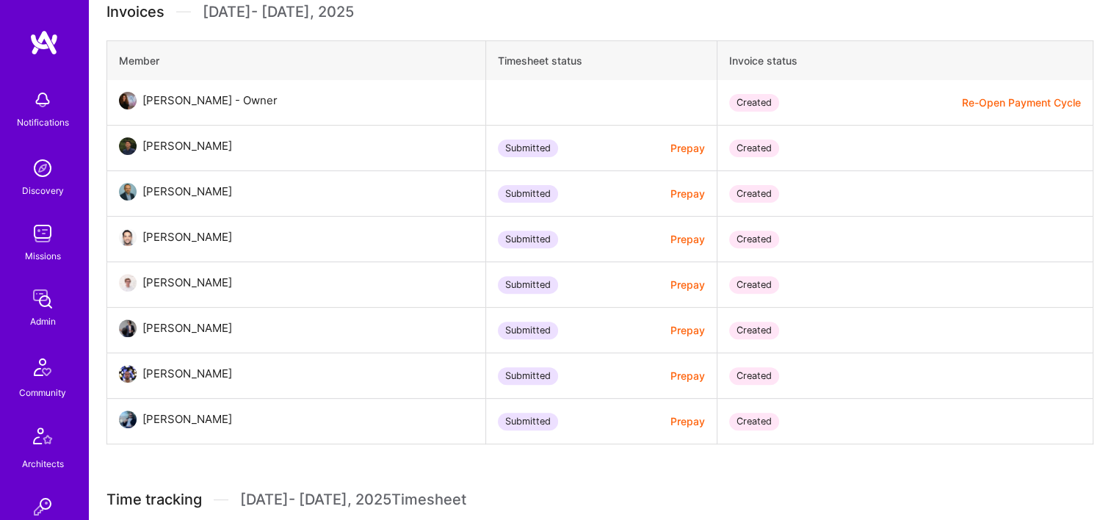
scroll to position [0, 0]
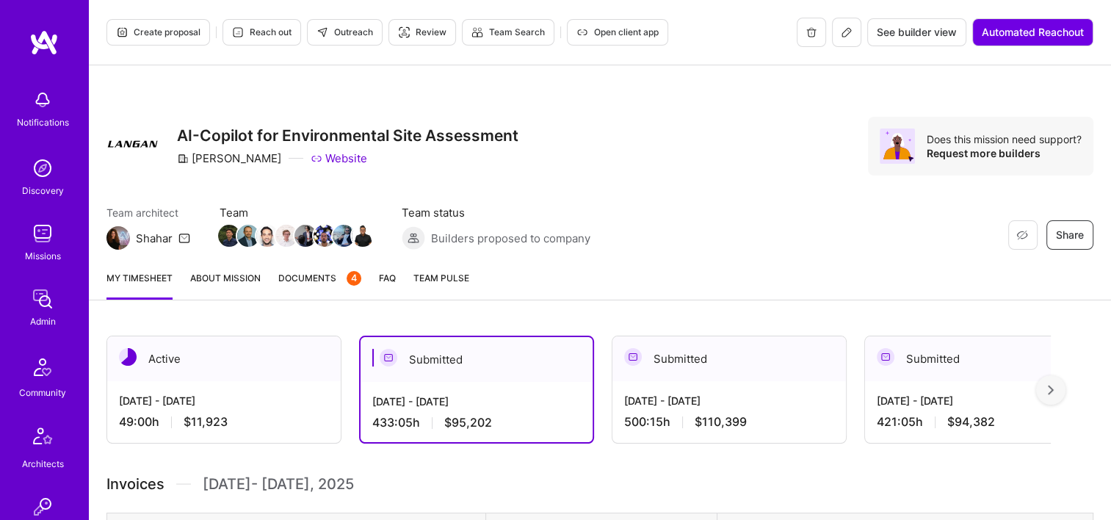
click at [837, 29] on button at bounding box center [846, 32] width 29 height 29
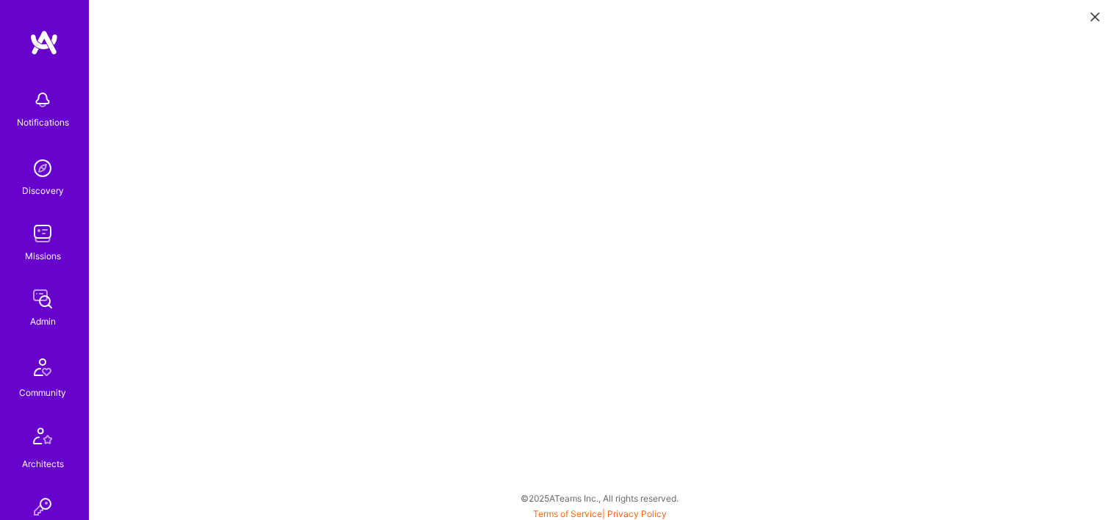
click at [1087, 12] on button at bounding box center [1095, 16] width 18 height 24
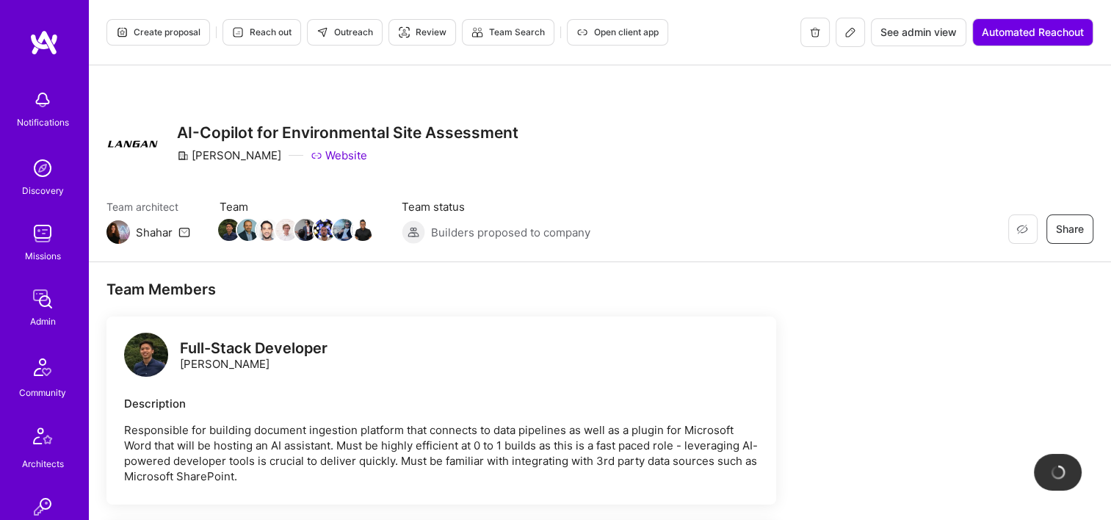
click at [916, 40] on button "See admin view" at bounding box center [918, 32] width 95 height 28
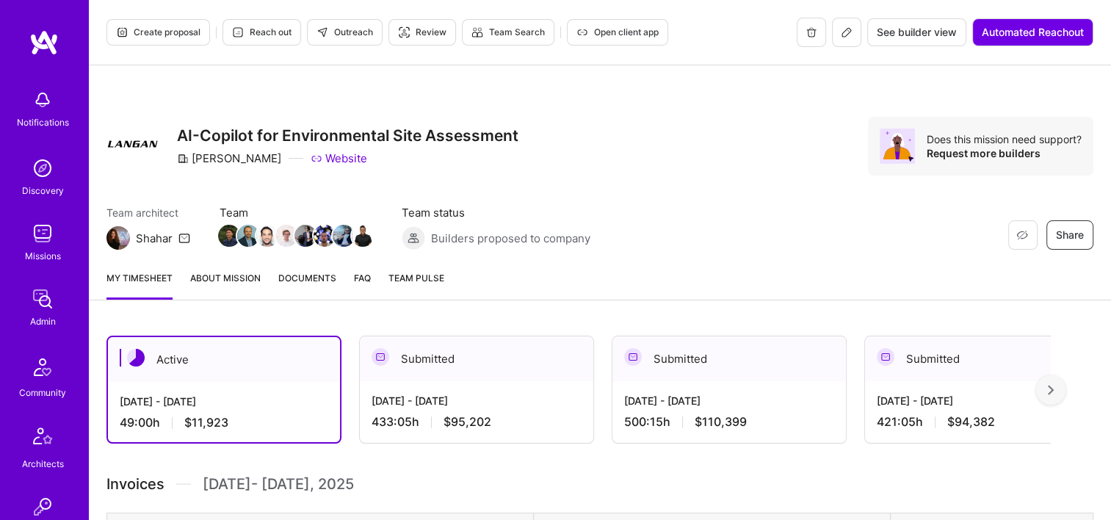
click at [548, 352] on div "Submitted" at bounding box center [476, 358] width 233 height 45
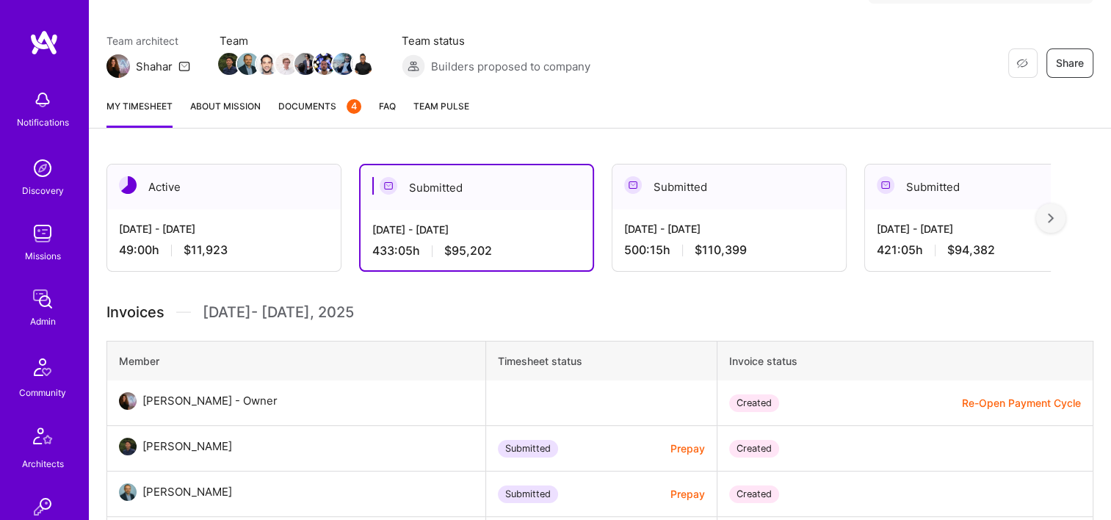
scroll to position [173, 0]
click at [1012, 403] on button "Re-Open Payment Cycle" at bounding box center [1021, 401] width 119 height 15
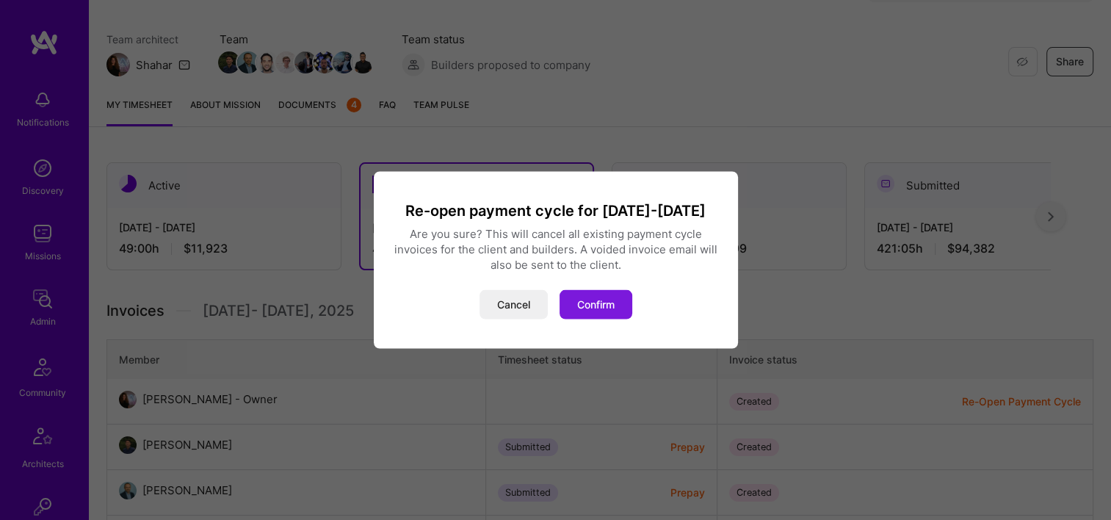
click at [602, 297] on button "Confirm" at bounding box center [595, 304] width 73 height 29
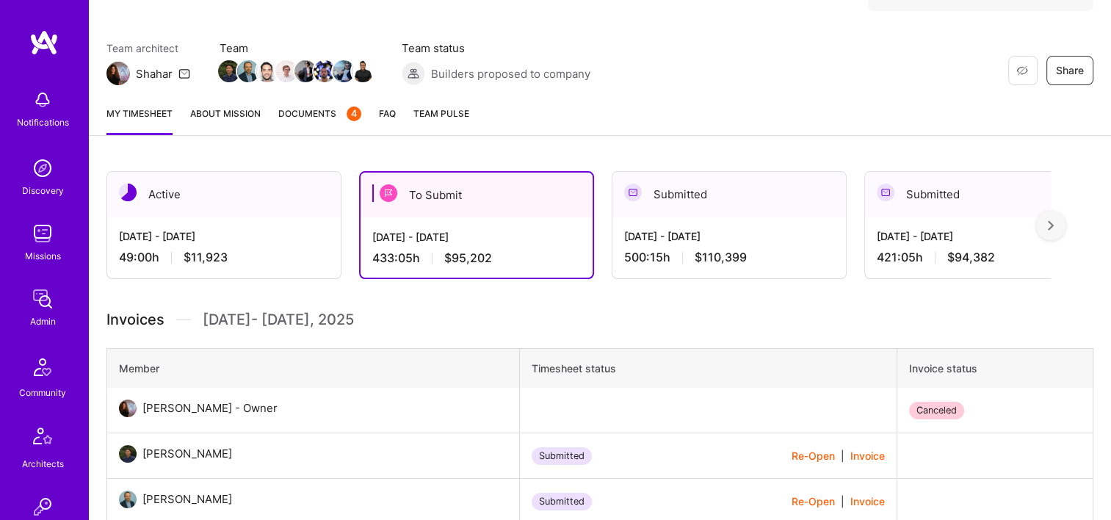
scroll to position [117, 0]
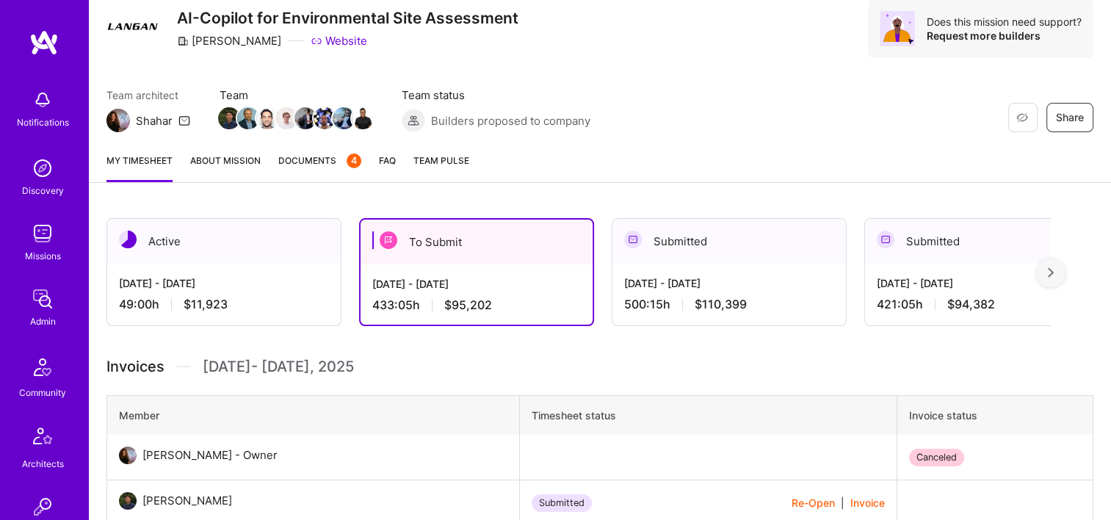
click at [1025, 176] on div "My timesheet About Mission Documents 4 FAQ Team Pulse" at bounding box center [600, 162] width 1022 height 42
click at [555, 42] on div "Restore Not Interested Share AI-Copilot for Environmental Site Assessment [PERS…" at bounding box center [599, 28] width 987 height 59
